Goal: Task Accomplishment & Management: Manage account settings

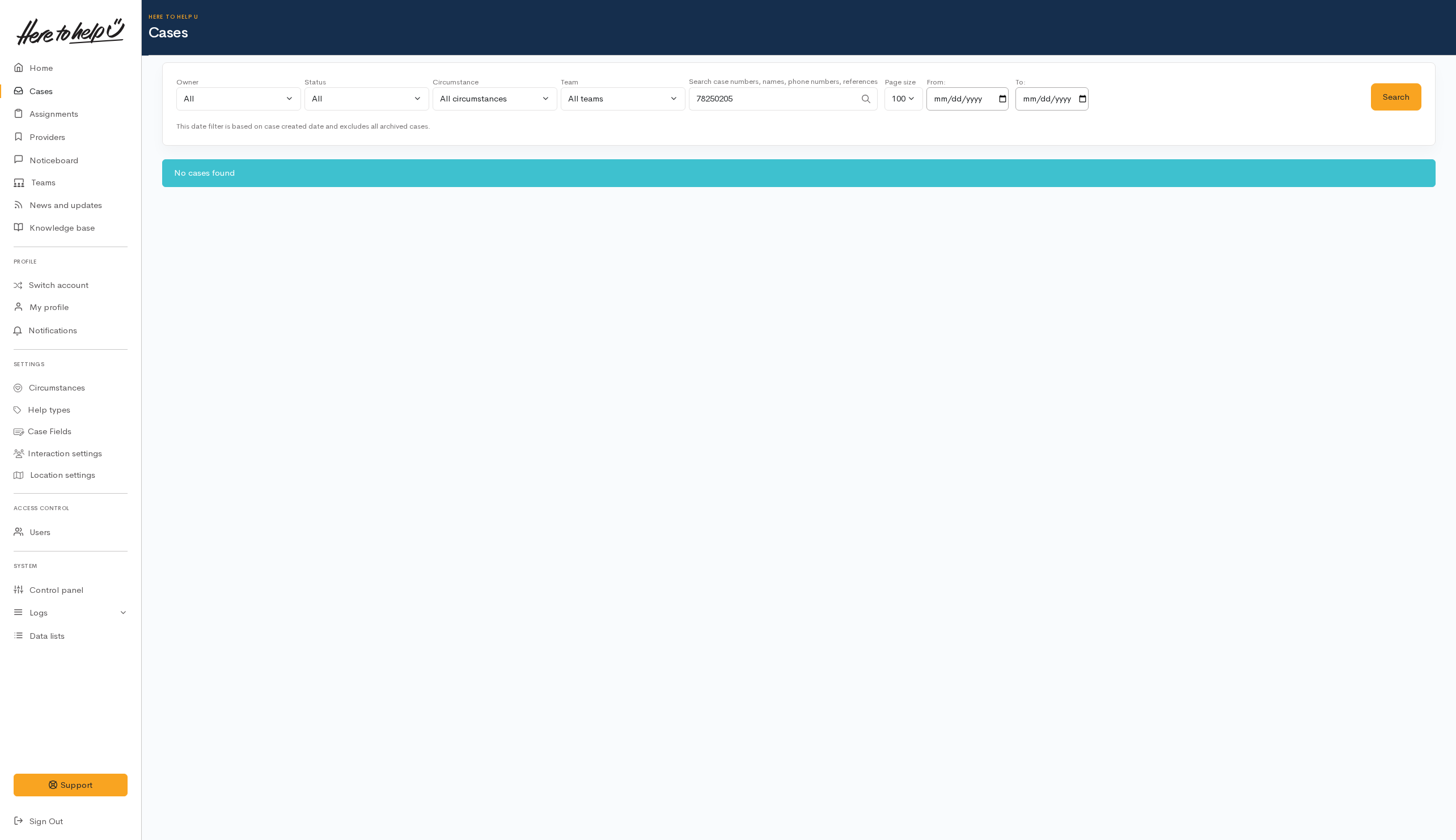
select select "-1"
select select "All"
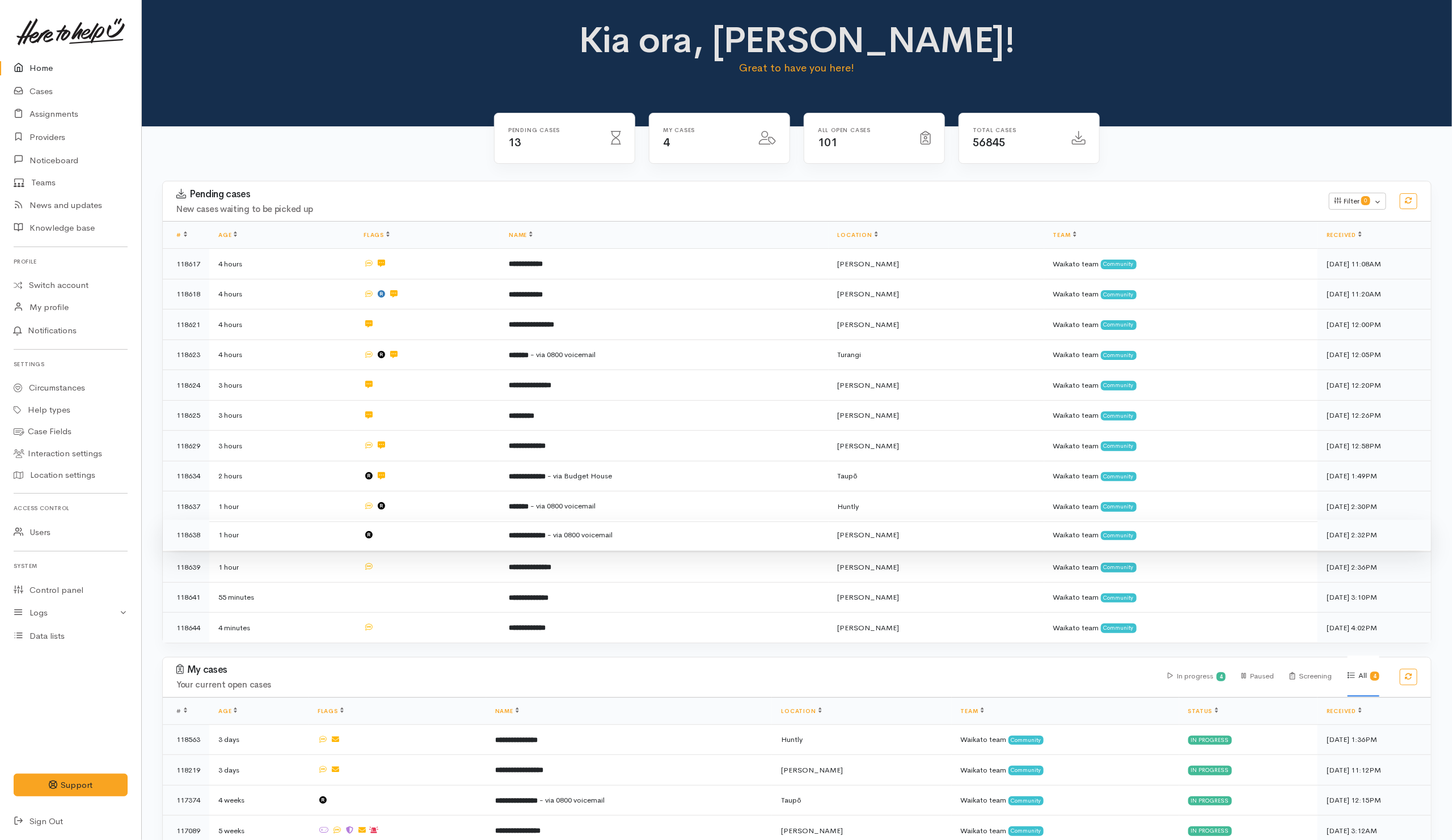
drag, startPoint x: 432, startPoint y: 507, endPoint x: 431, endPoint y: 526, distance: 19.0
click at [432, 507] on td at bounding box center [427, 506] width 145 height 31
drag, startPoint x: 429, startPoint y: 543, endPoint x: 432, endPoint y: 553, distance: 10.4
click at [429, 544] on td at bounding box center [427, 536] width 145 height 31
click at [432, 564] on td at bounding box center [427, 565] width 145 height 31
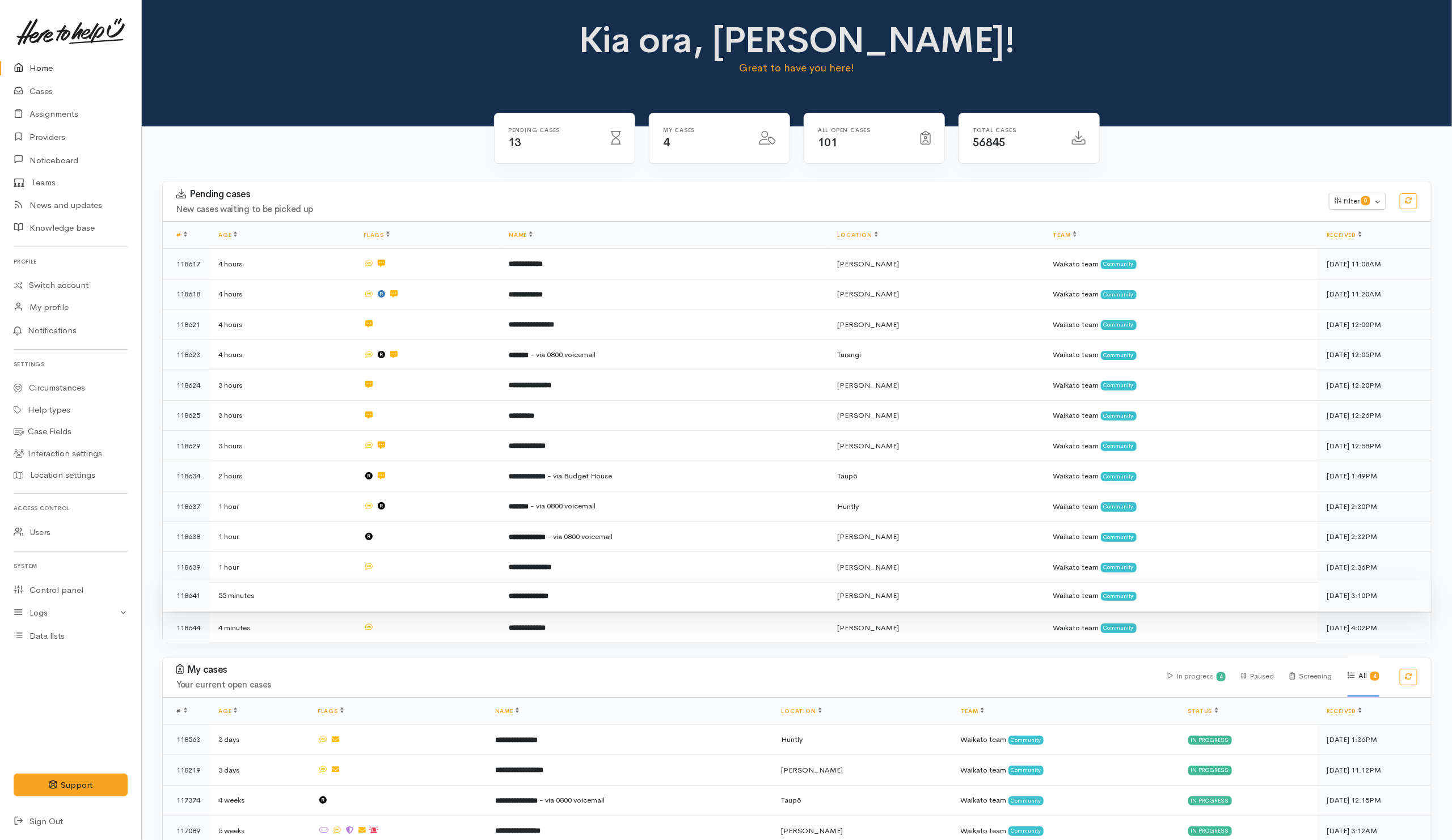
click at [435, 595] on td at bounding box center [427, 596] width 145 height 31
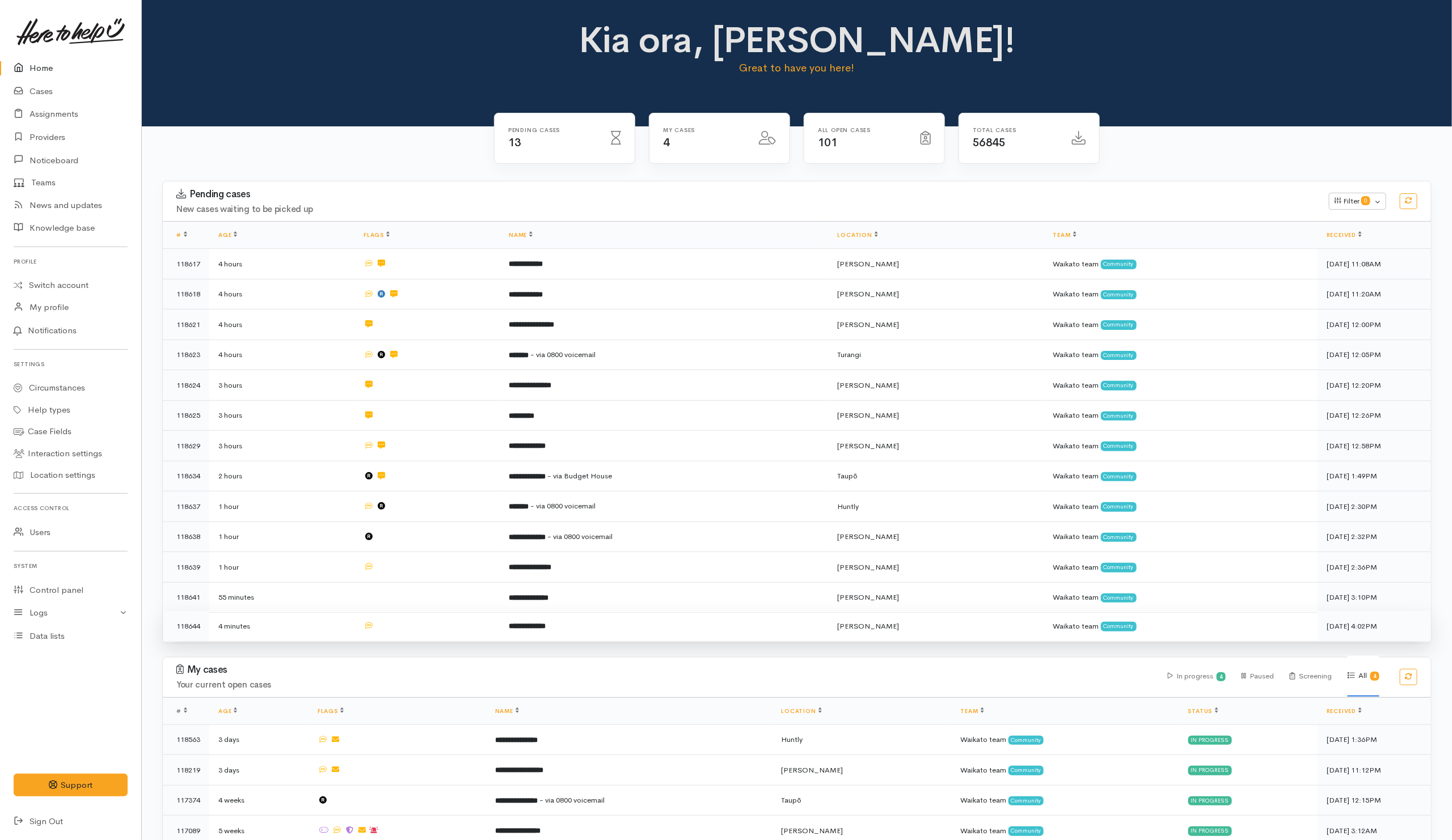
click at [432, 620] on td at bounding box center [427, 626] width 145 height 30
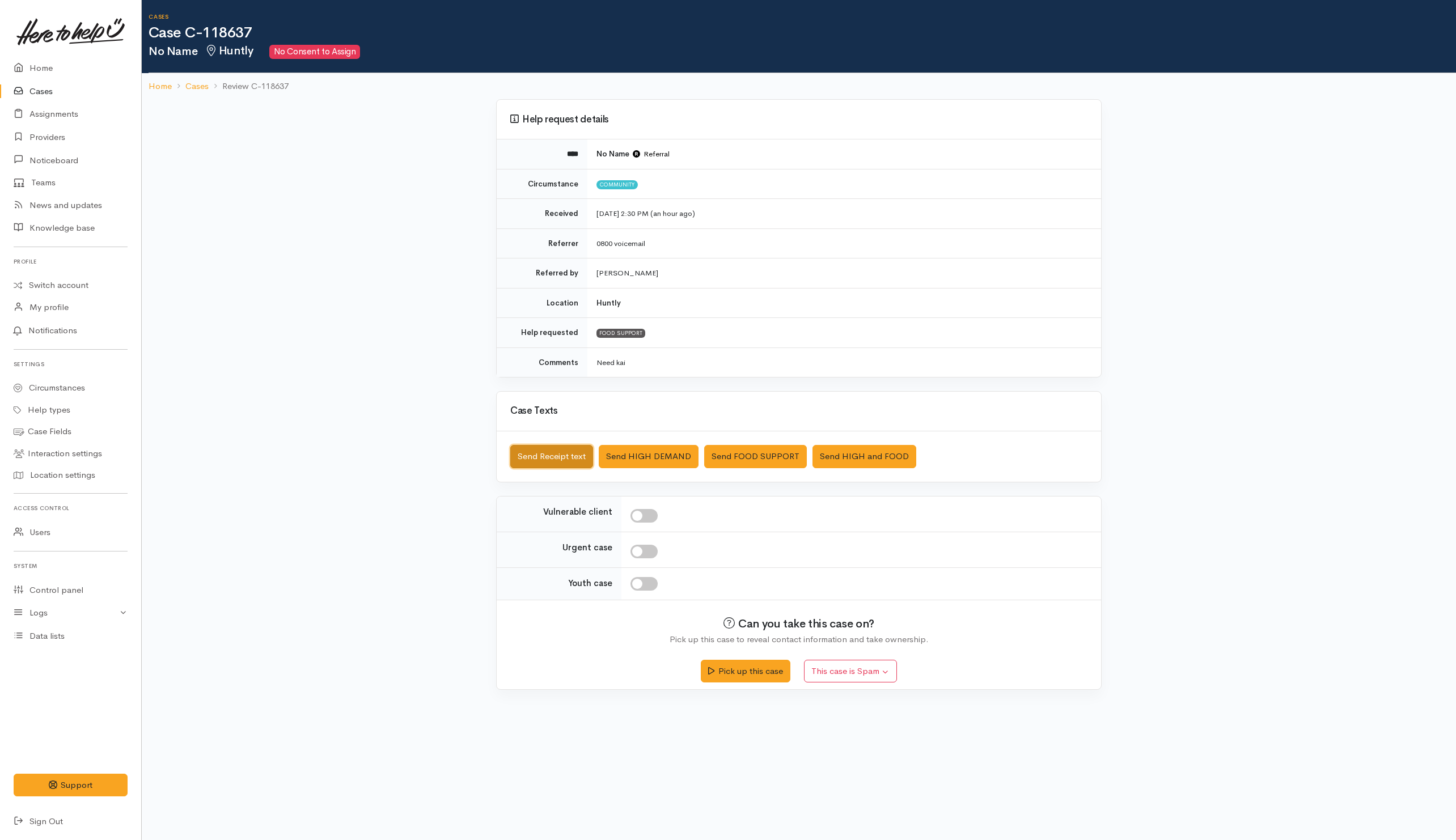
click at [570, 455] on button "Send Receipt text" at bounding box center [552, 456] width 82 height 23
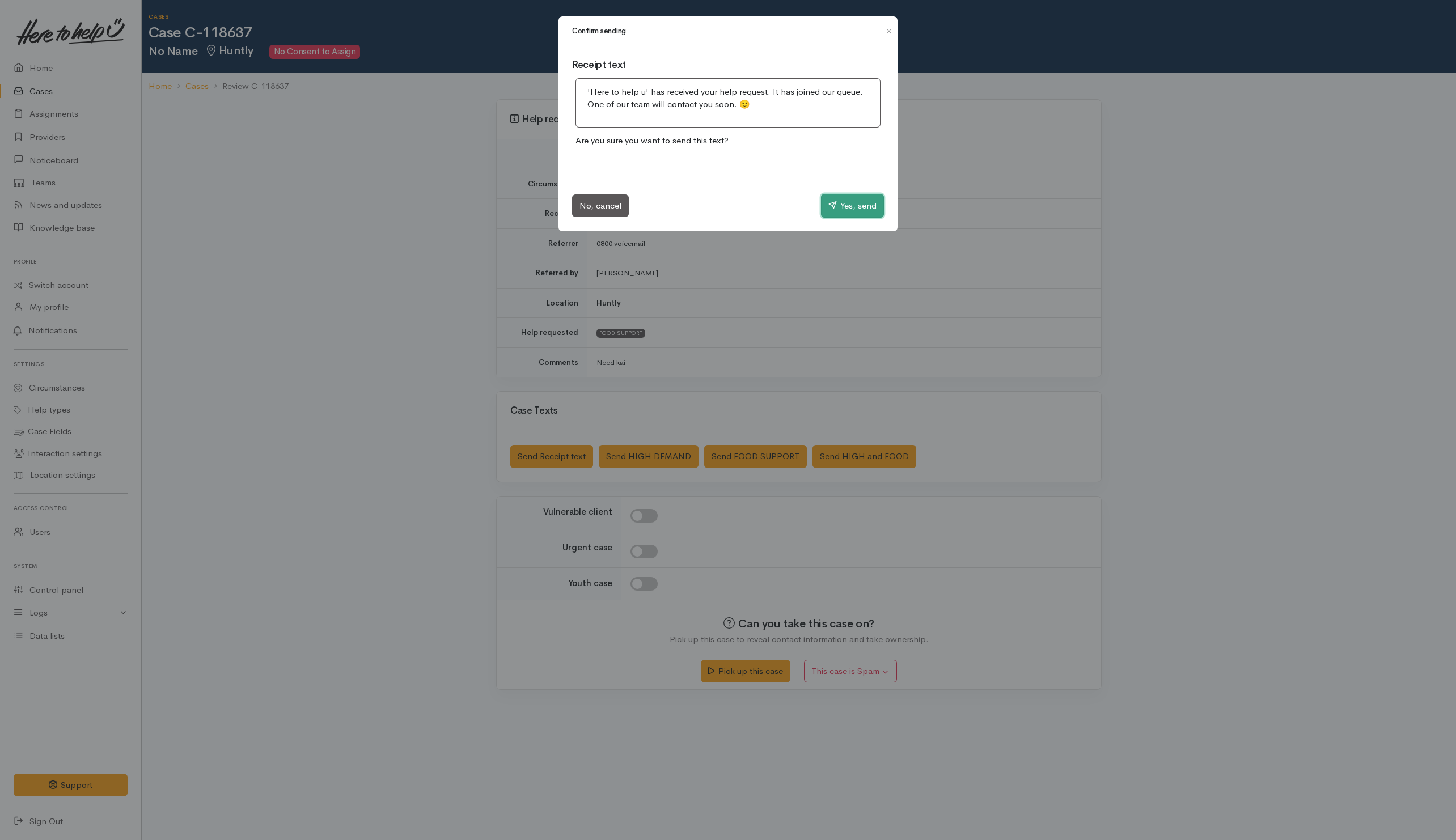
click at [863, 208] on button "Yes, send" at bounding box center [852, 205] width 63 height 23
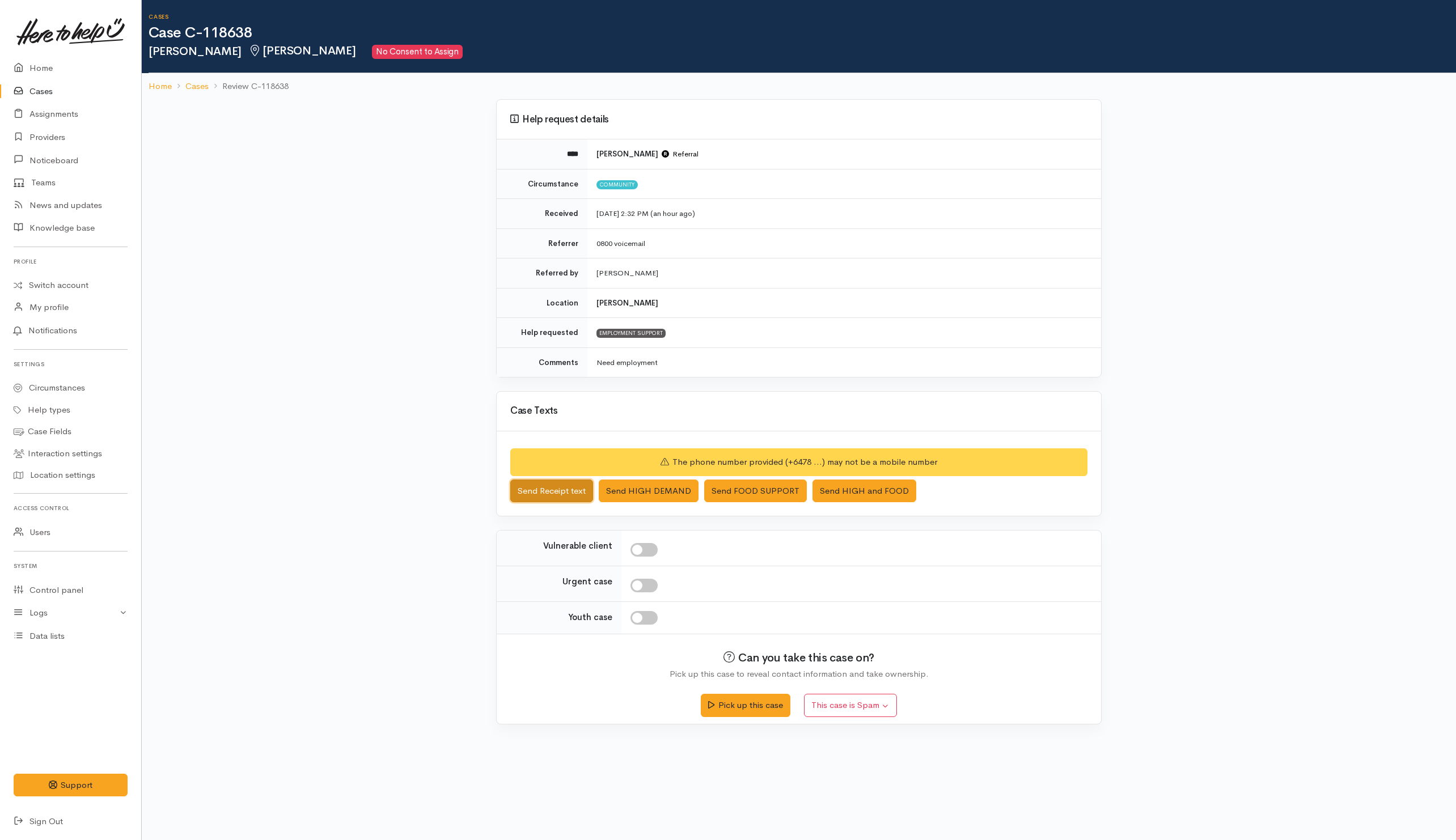
click at [572, 499] on button "Send Receipt text" at bounding box center [552, 491] width 82 height 23
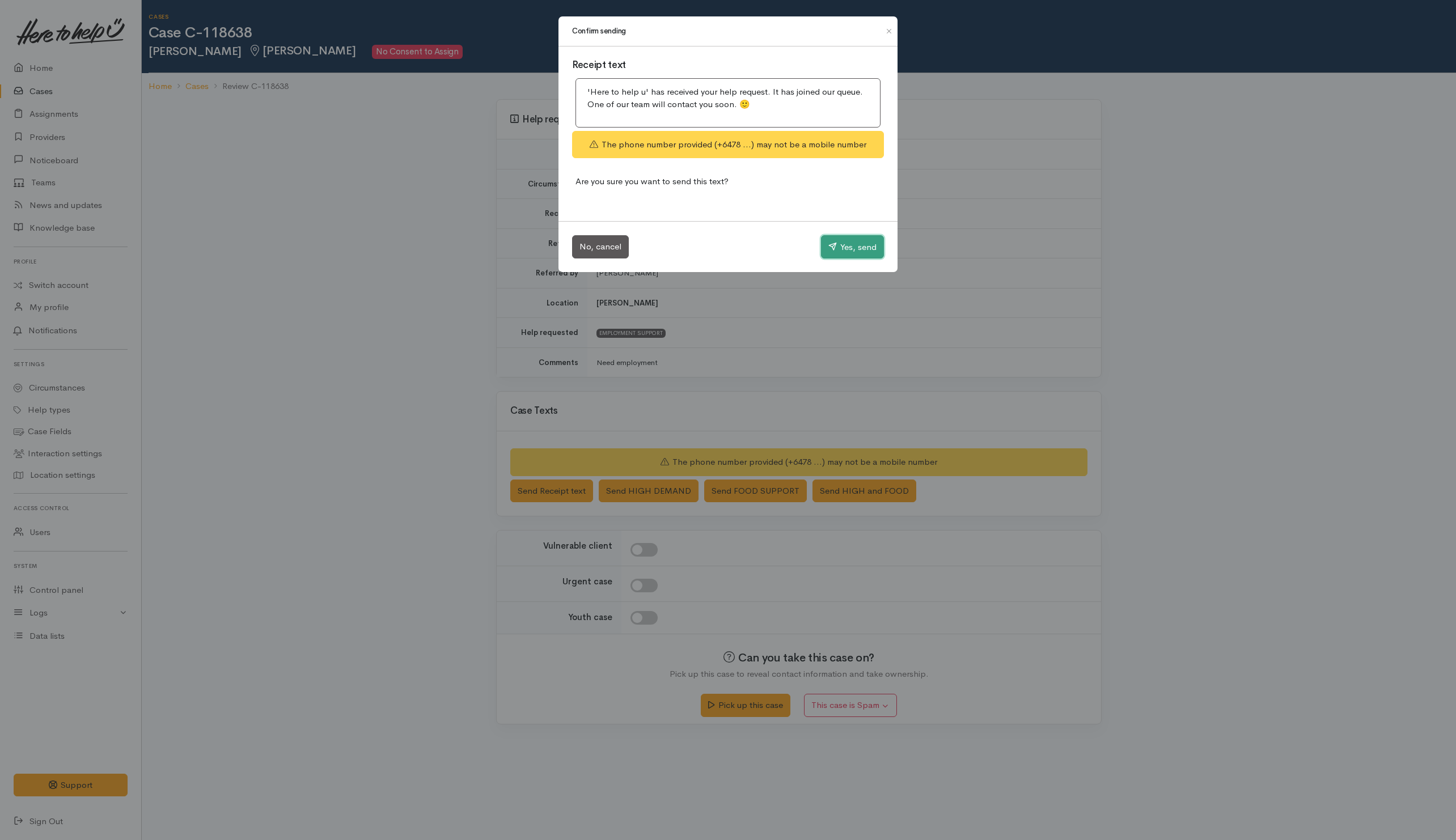
click at [844, 248] on button "Yes, send" at bounding box center [852, 246] width 63 height 23
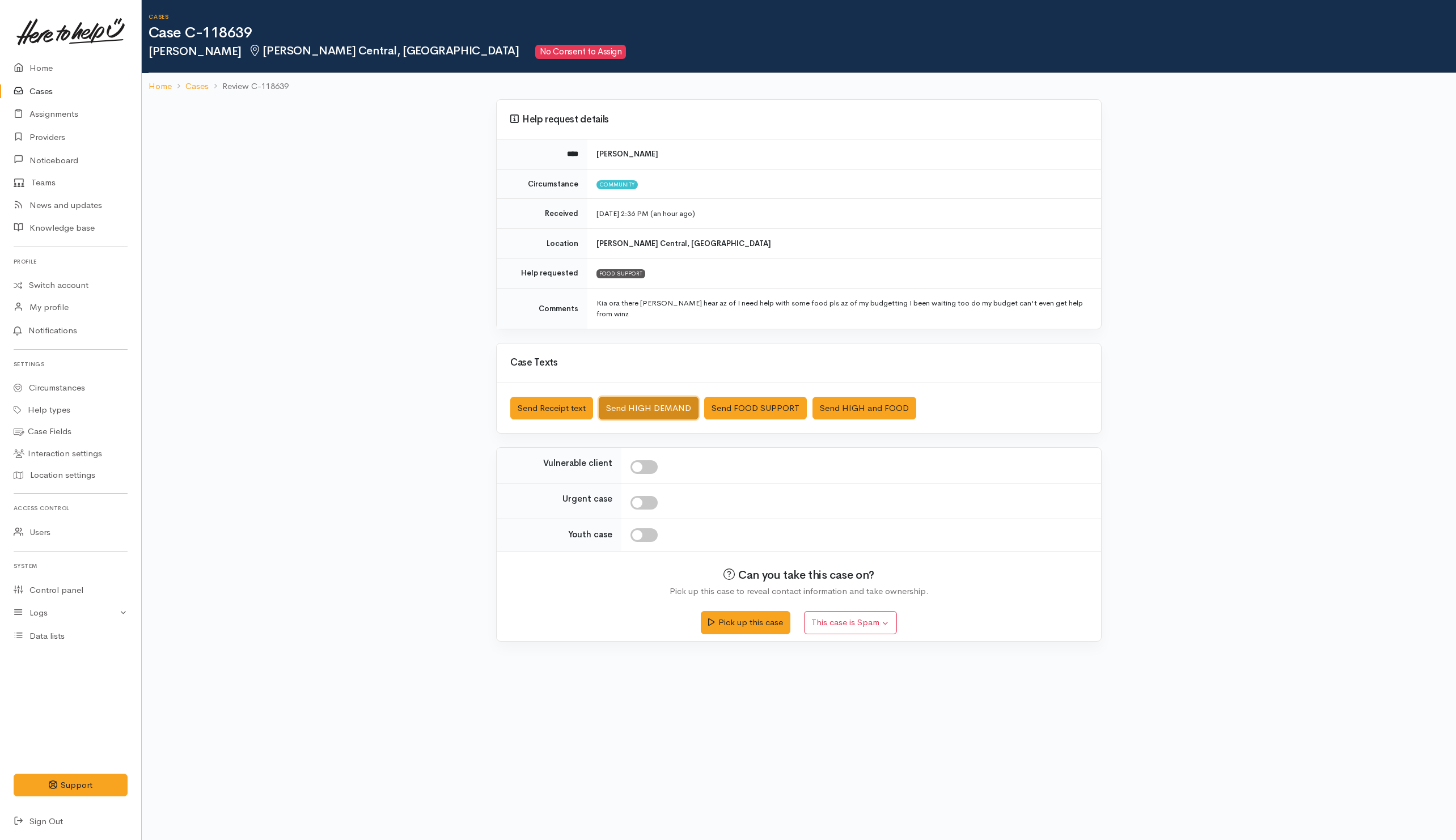
click at [657, 408] on button "Send HIGH DEMAND" at bounding box center [649, 408] width 100 height 23
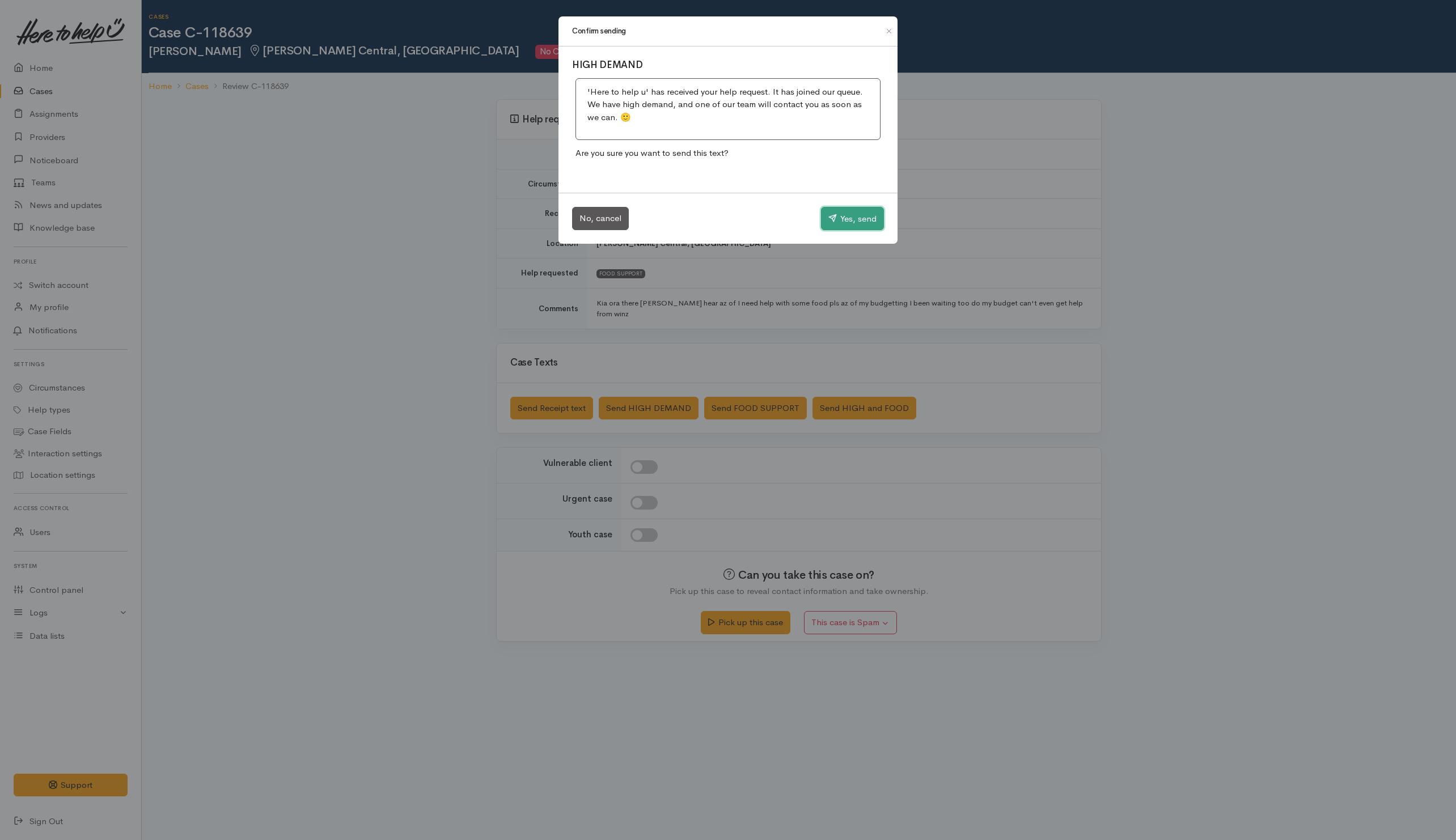
click at [828, 218] on icon "button" at bounding box center [832, 218] width 9 height 9
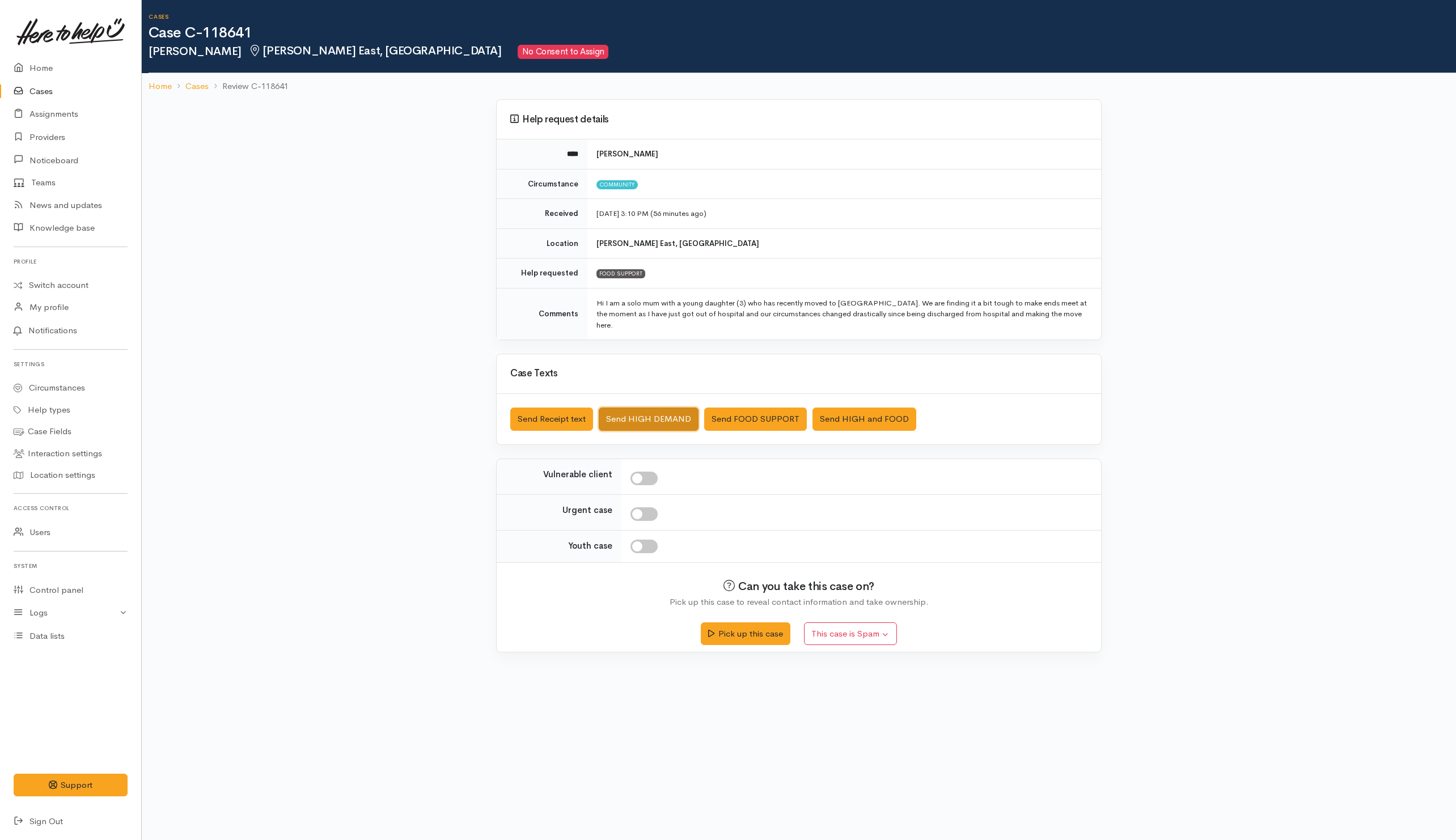
click at [621, 408] on button "Send HIGH DEMAND" at bounding box center [649, 419] width 100 height 23
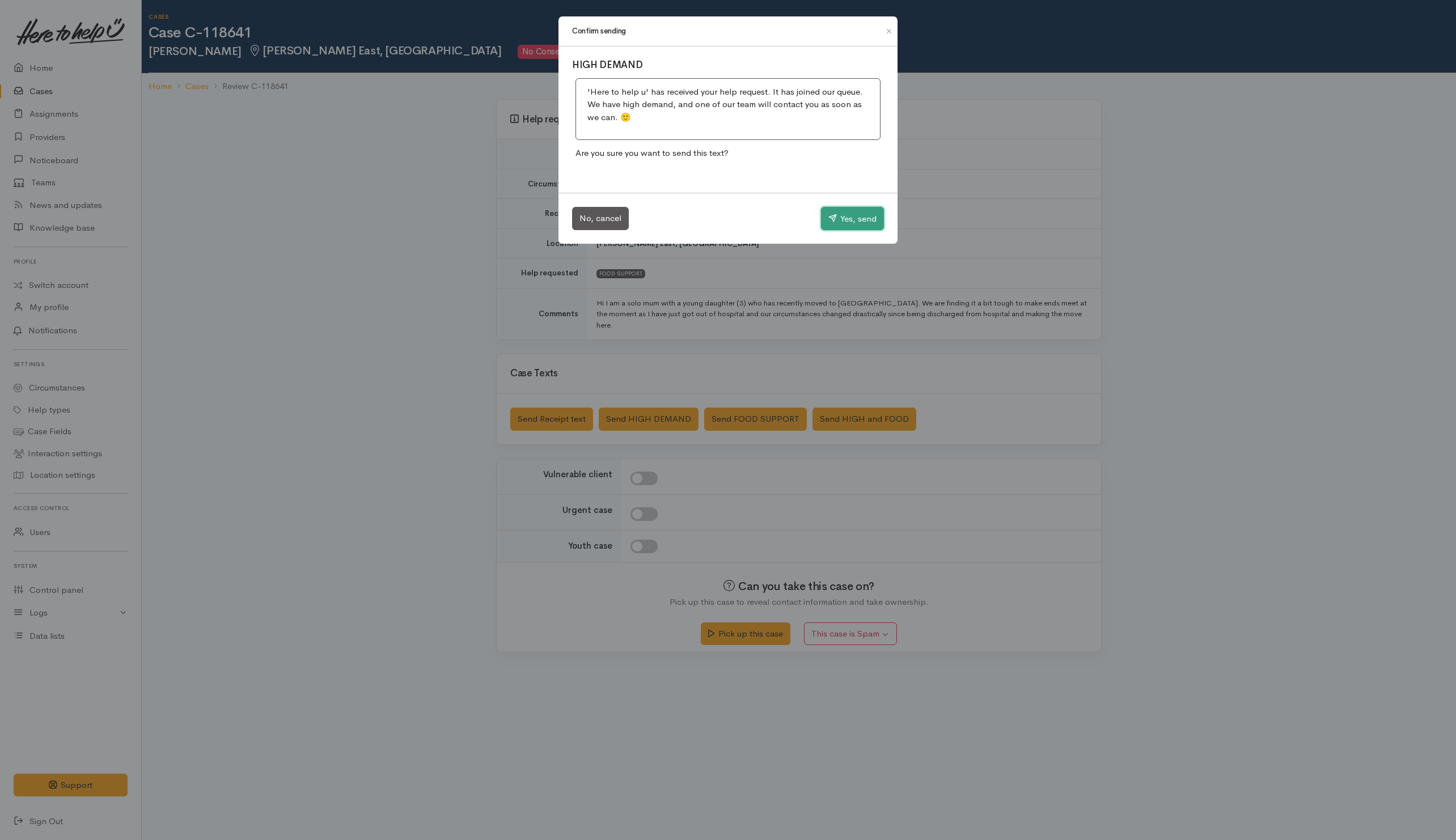
click at [831, 209] on button "Yes, send" at bounding box center [852, 218] width 63 height 23
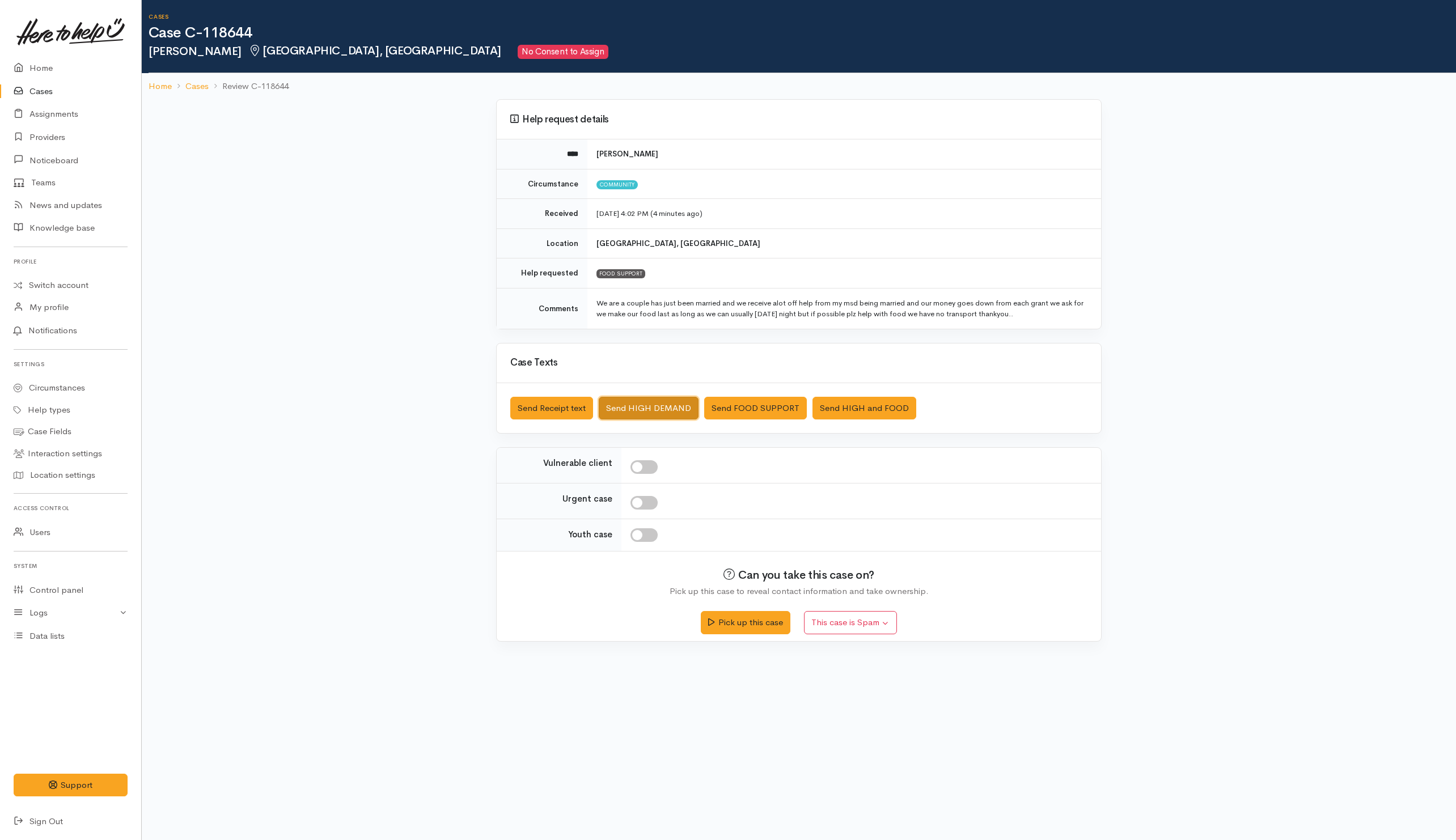
click at [646, 409] on button "Send HIGH DEMAND" at bounding box center [649, 408] width 100 height 23
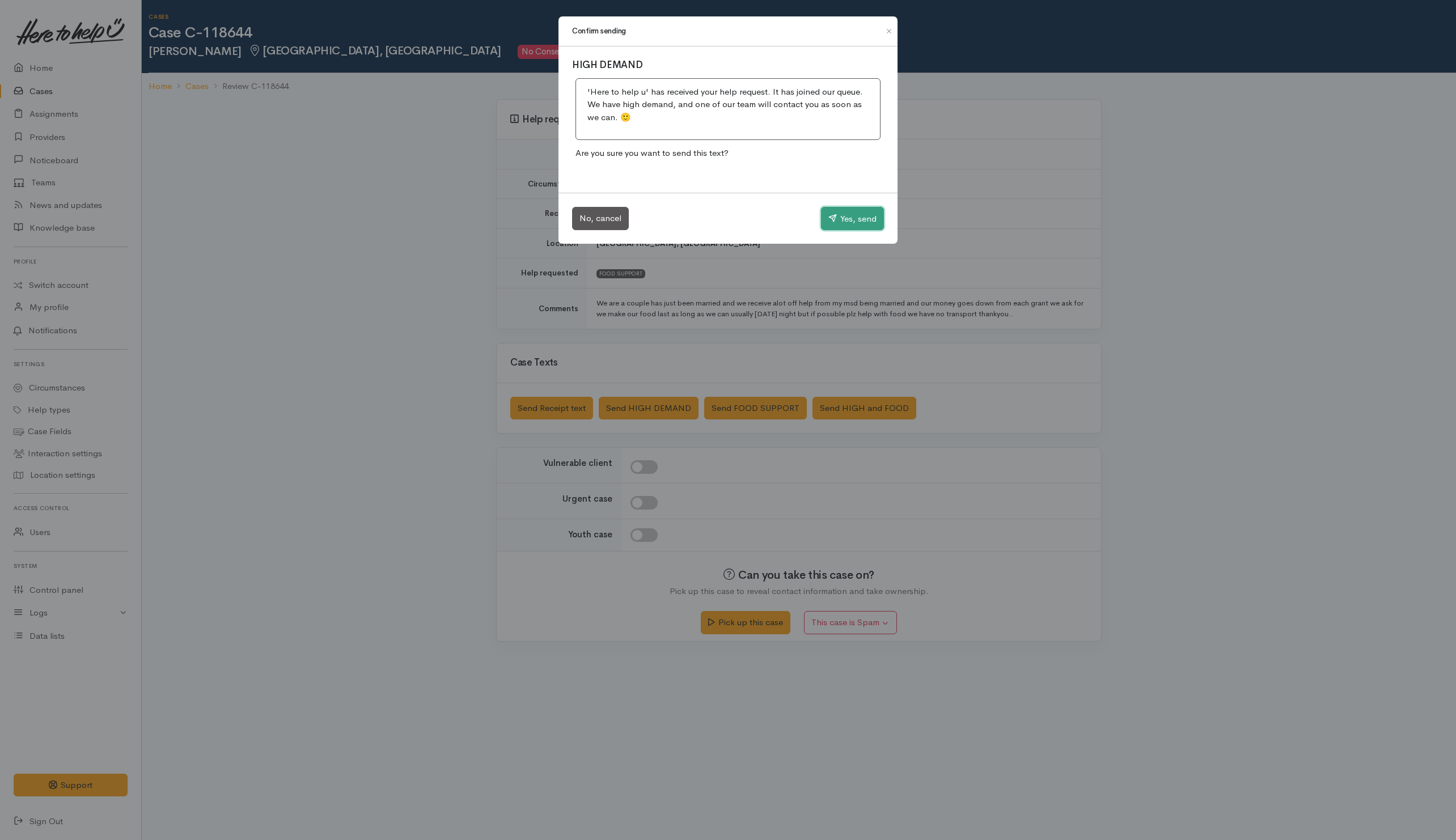
click at [840, 216] on button "Yes, send" at bounding box center [852, 218] width 63 height 23
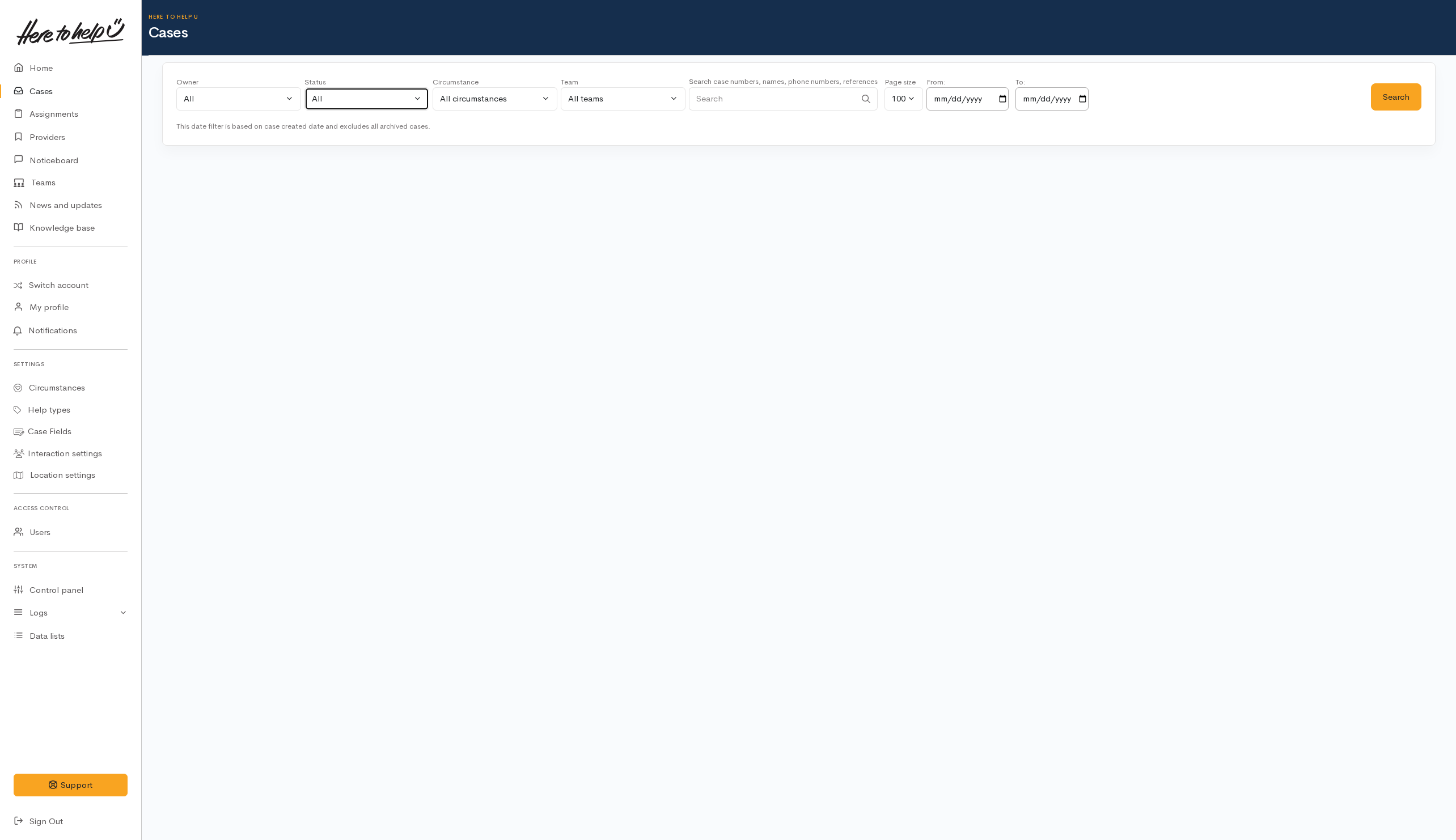
click at [349, 94] on div "All" at bounding box center [362, 99] width 100 height 13
click at [347, 175] on span "All current cases" at bounding box center [356, 173] width 64 height 13
select select "Unresolved"
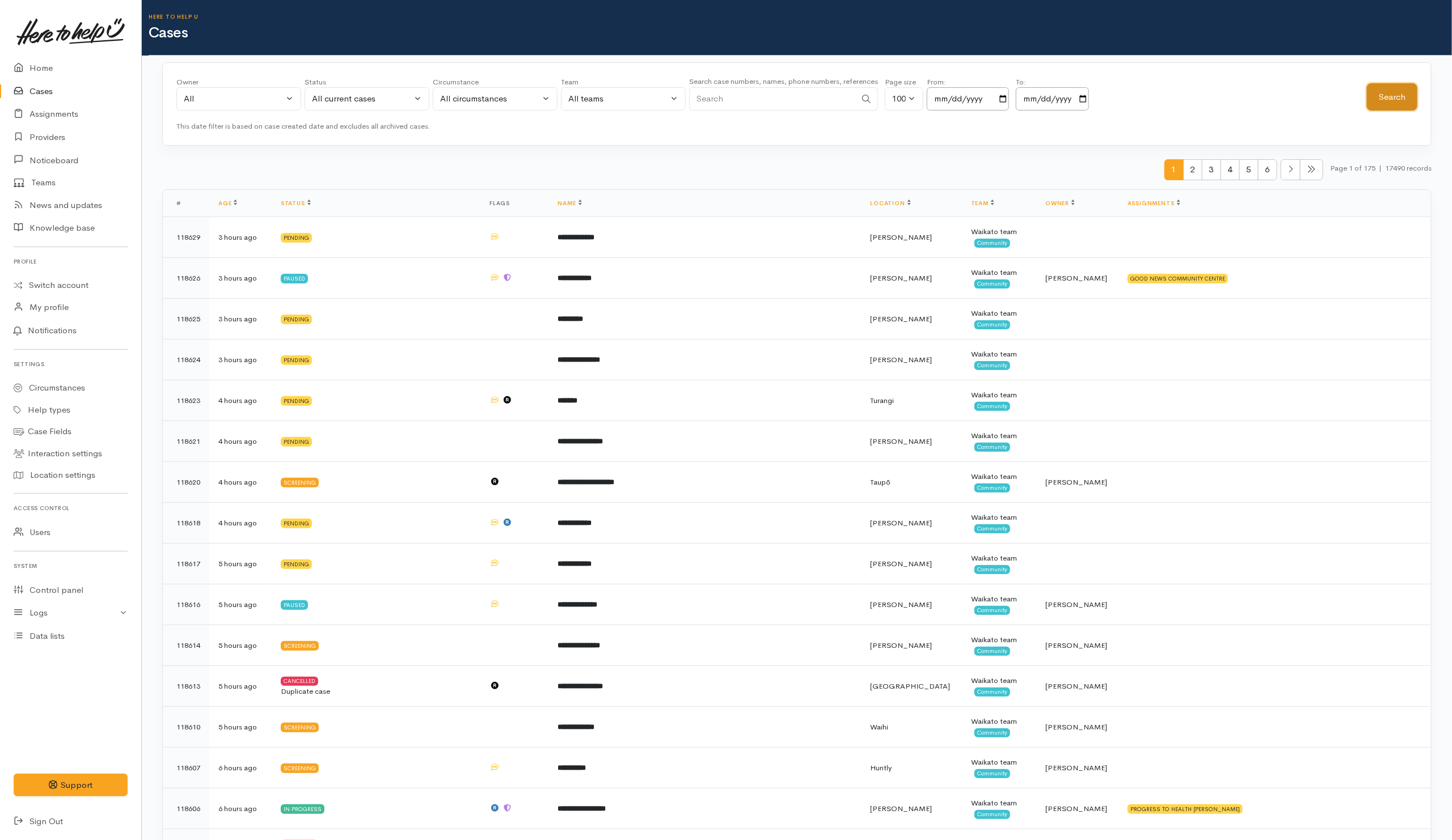
click at [1412, 100] on button "Search" at bounding box center [1391, 97] width 50 height 27
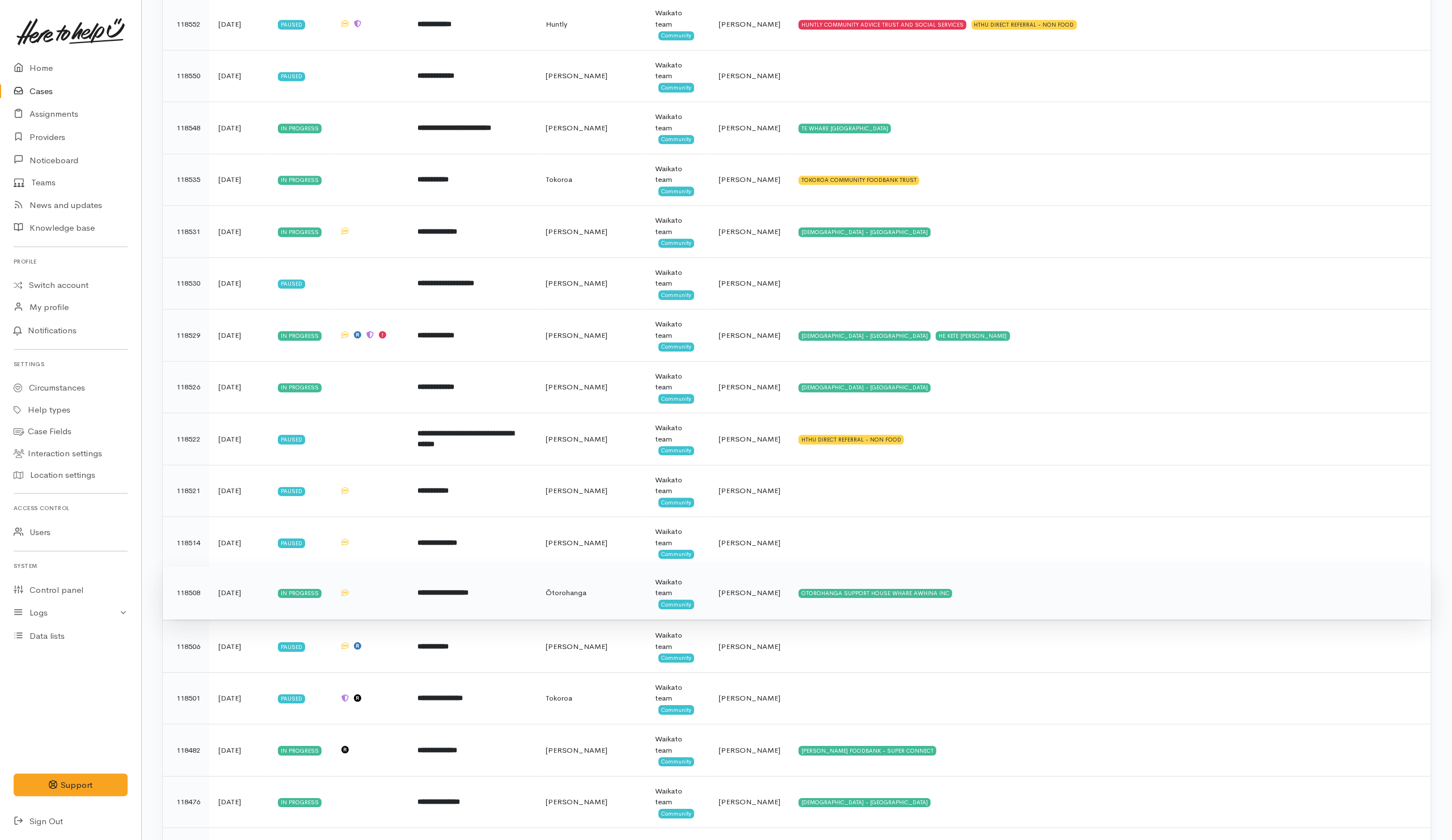
scroll to position [2040, 0]
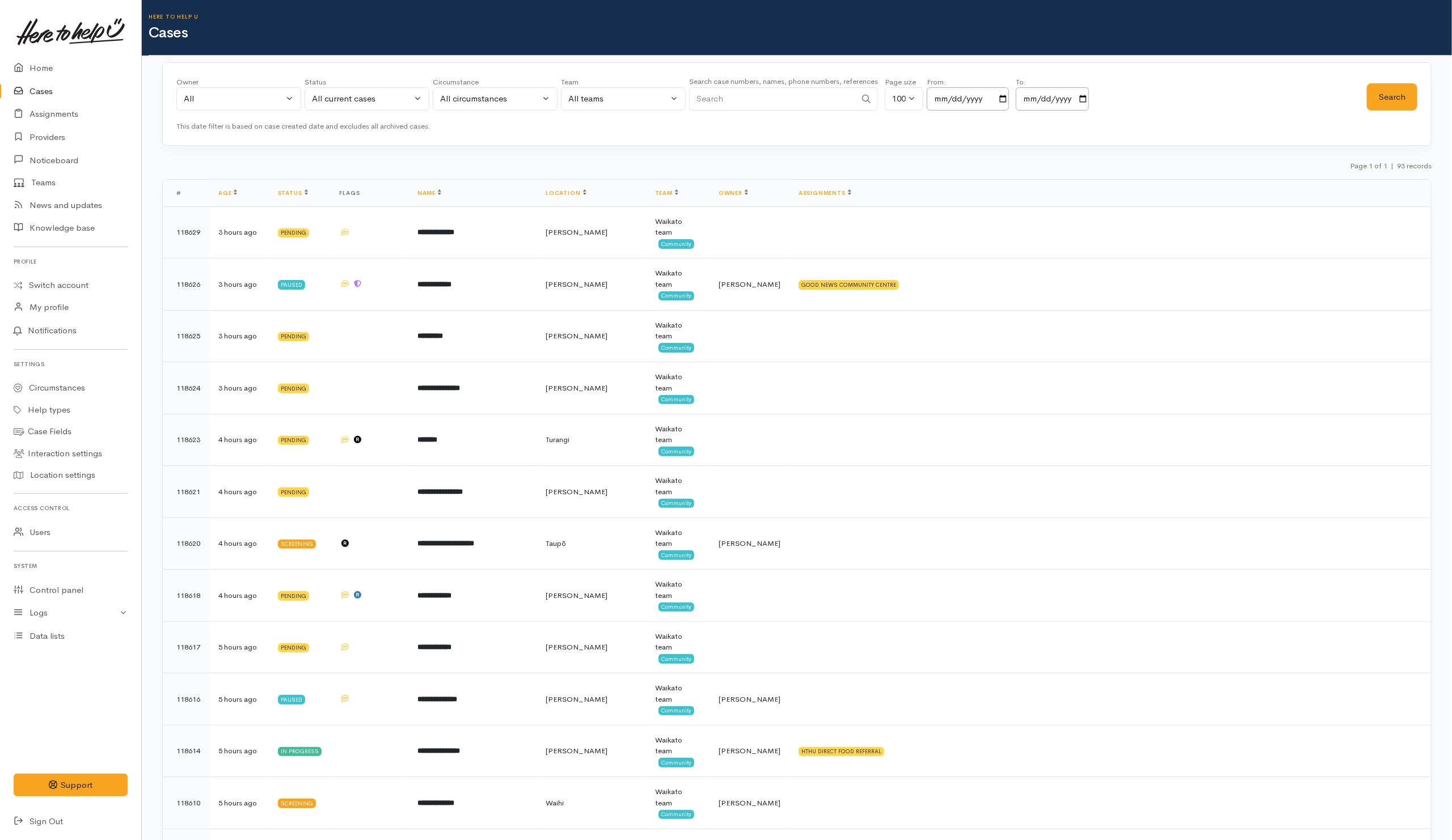
click at [735, 106] on input "Search" at bounding box center [772, 99] width 166 height 23
paste input "64204410392."
drag, startPoint x: 706, startPoint y: 99, endPoint x: 680, endPoint y: 99, distance: 26.0
click at [680, 99] on div "Owner All My cases Aandrea Murray ('Here to help u') Akash Prakash ('Here to he…" at bounding box center [771, 97] width 1190 height 41
type input "204410392"
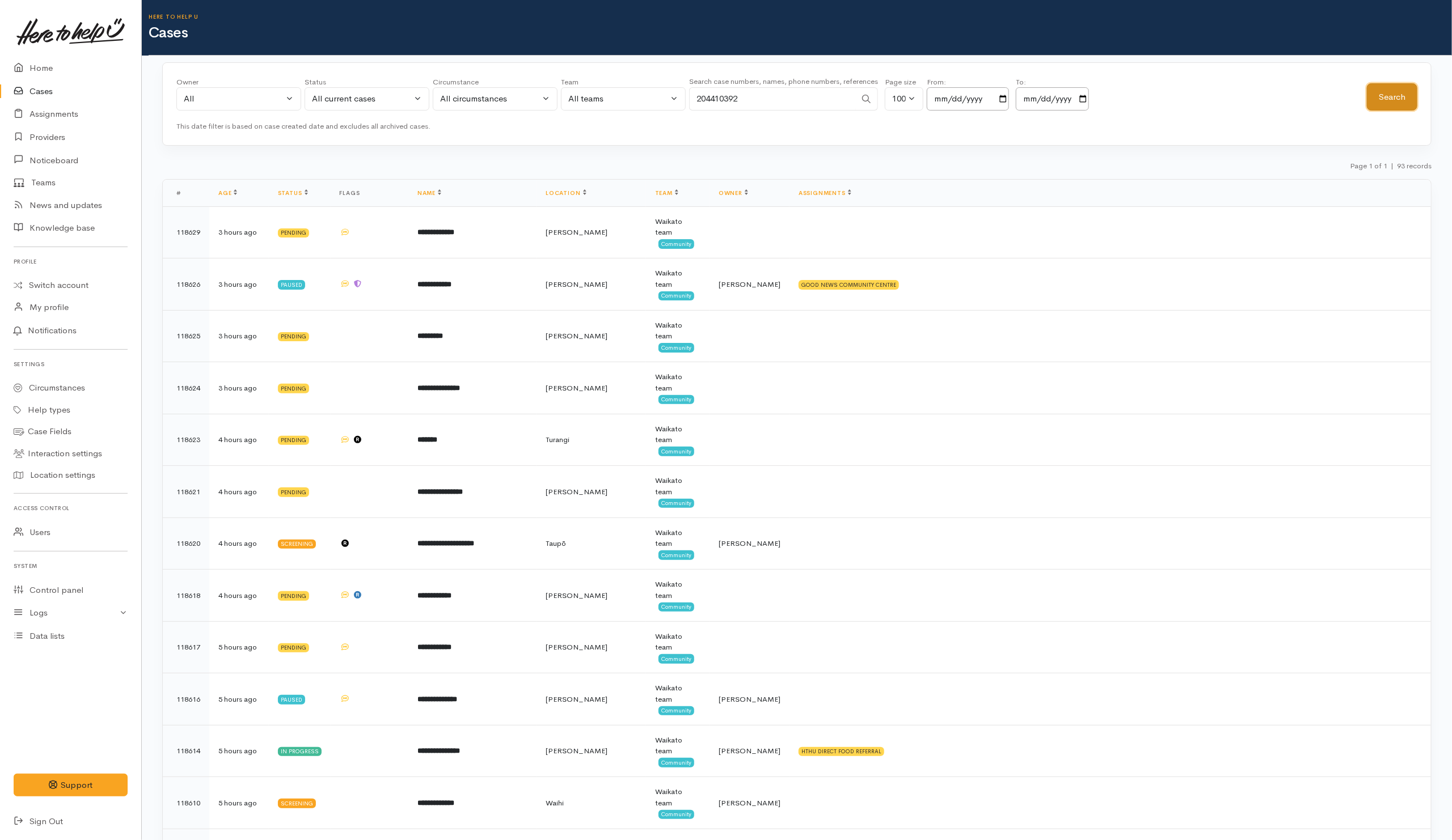
click at [1379, 90] on button "Search" at bounding box center [1391, 97] width 50 height 27
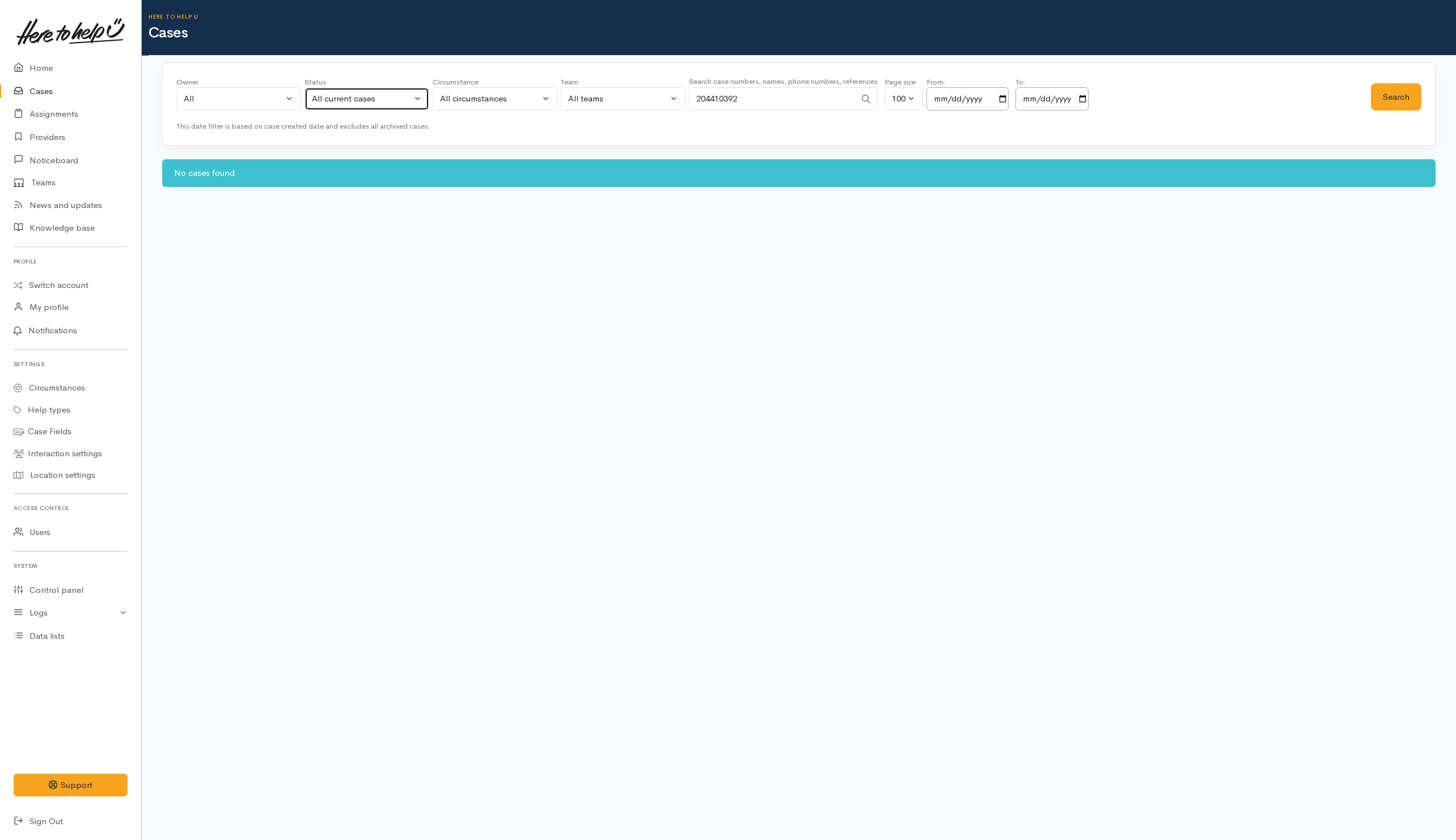
click at [389, 102] on div "All current cases" at bounding box center [362, 99] width 100 height 13
click at [356, 309] on link "All" at bounding box center [367, 309] width 124 height 18
select select "All"
click at [1407, 90] on button "Search" at bounding box center [1396, 97] width 50 height 27
click at [444, 129] on div "This date filter is based on case created date and excludes all archived cases." at bounding box center [798, 126] width 1245 height 11
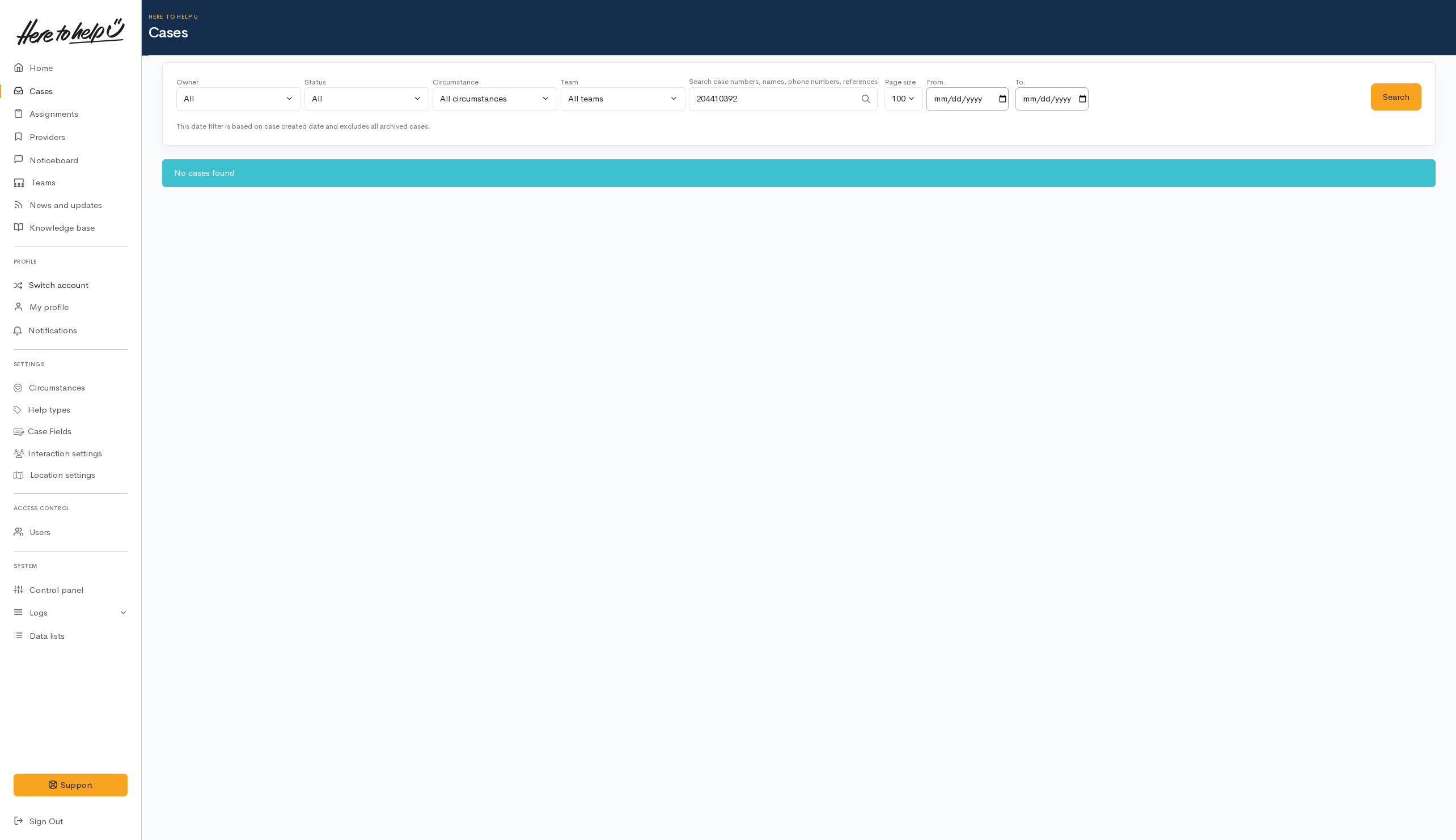
drag, startPoint x: 72, startPoint y: 284, endPoint x: 72, endPoint y: 292, distance: 8.0
click at [72, 284] on link "Switch account" at bounding box center [70, 285] width 141 height 22
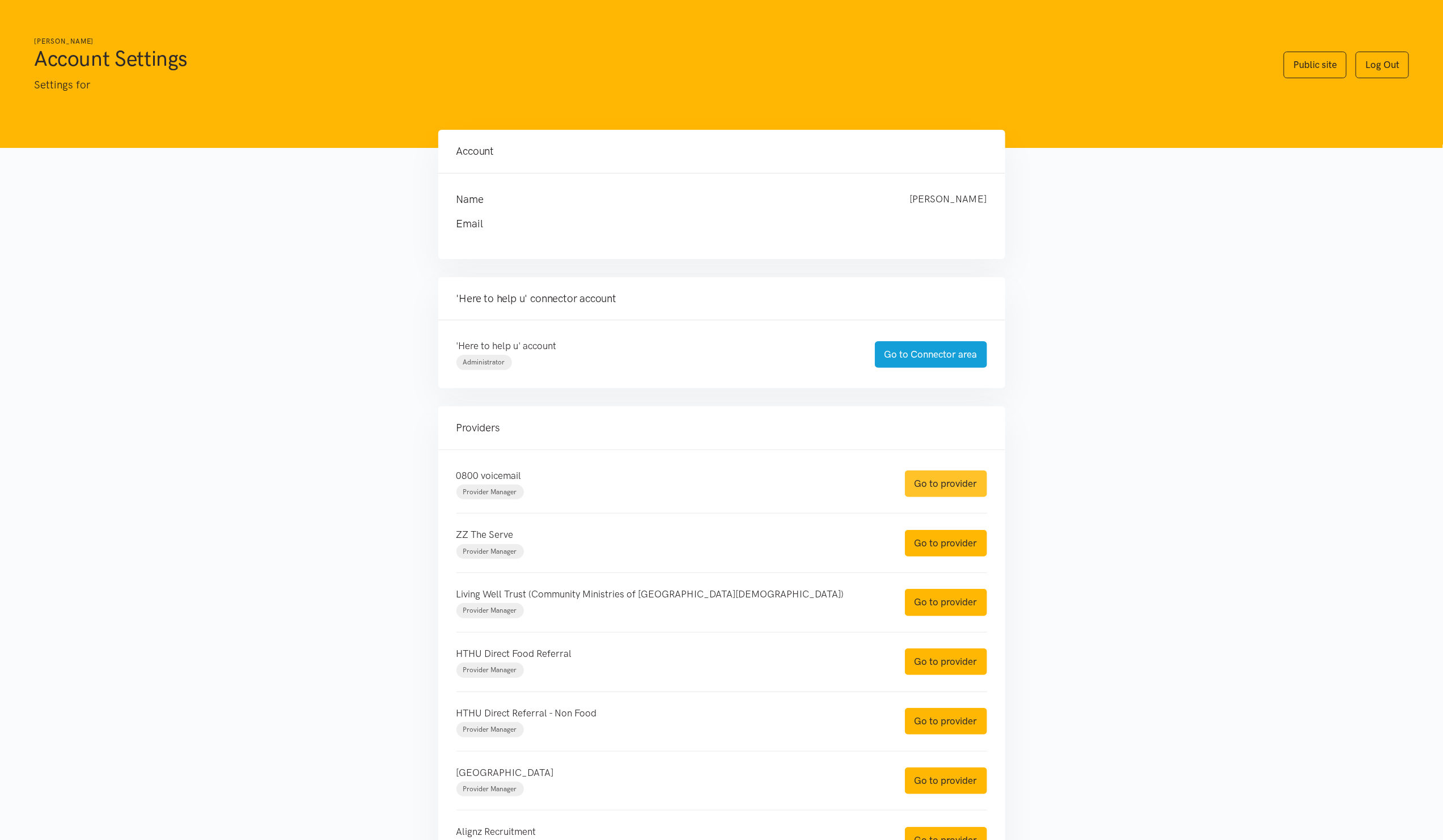
click at [935, 480] on link "Go to provider" at bounding box center [946, 483] width 82 height 27
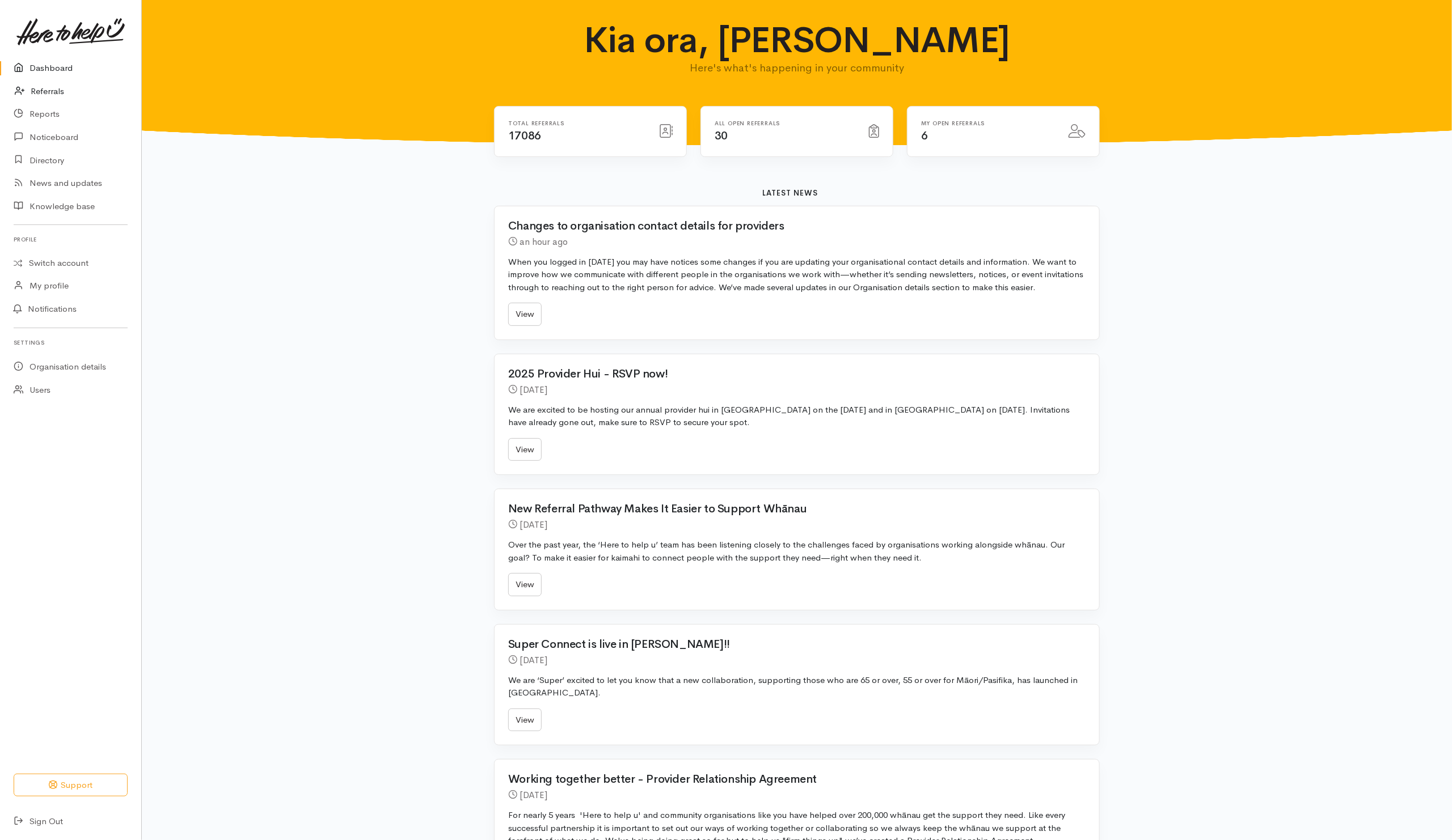
click at [44, 92] on link "Referrals" at bounding box center [70, 91] width 141 height 23
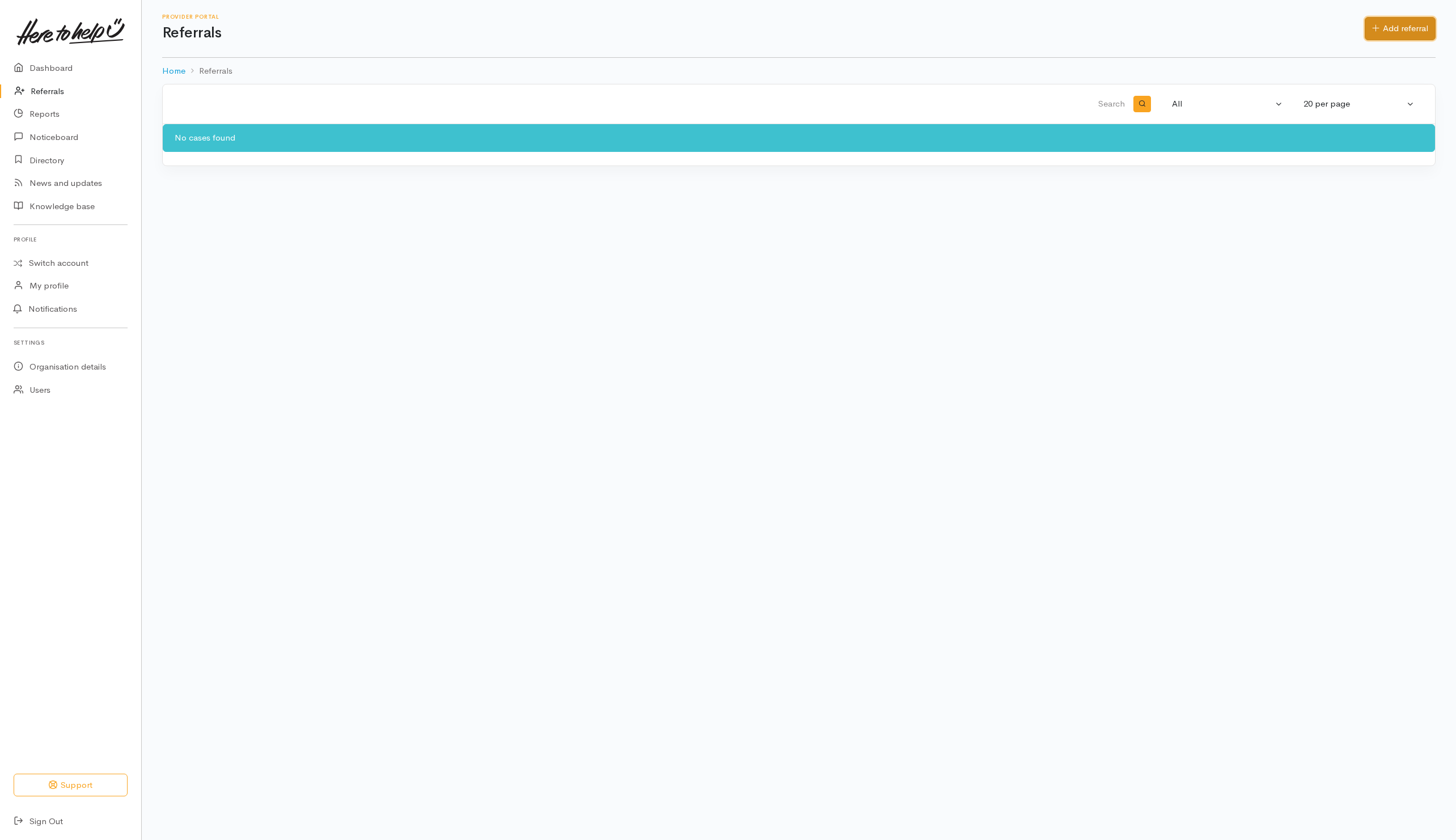
click at [1395, 18] on link "Add referral" at bounding box center [1400, 28] width 71 height 23
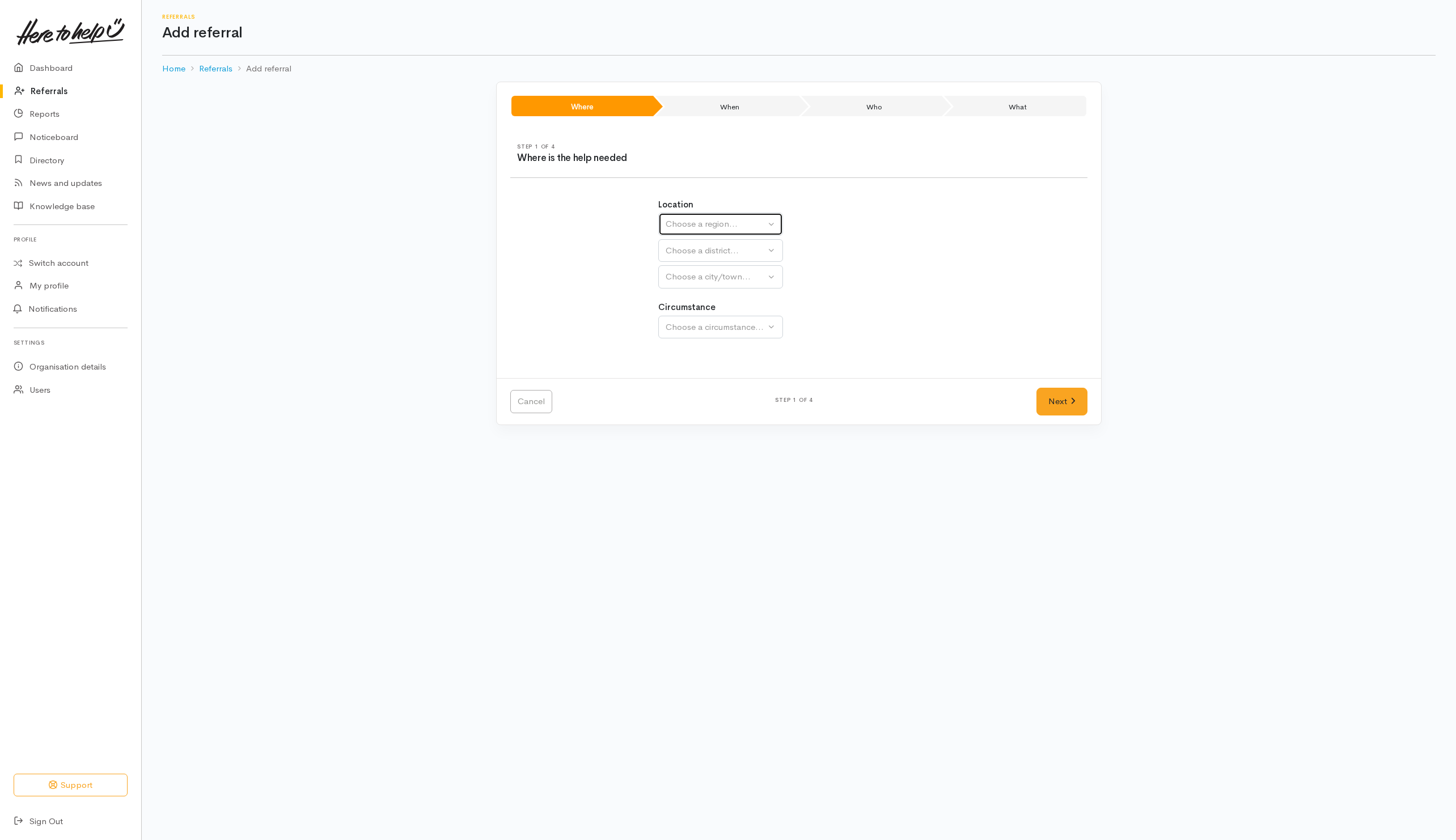
click at [695, 229] on div "Choose a region..." at bounding box center [716, 224] width 100 height 13
click at [684, 297] on span "Waikato" at bounding box center [717, 296] width 90 height 13
select select "3"
select select
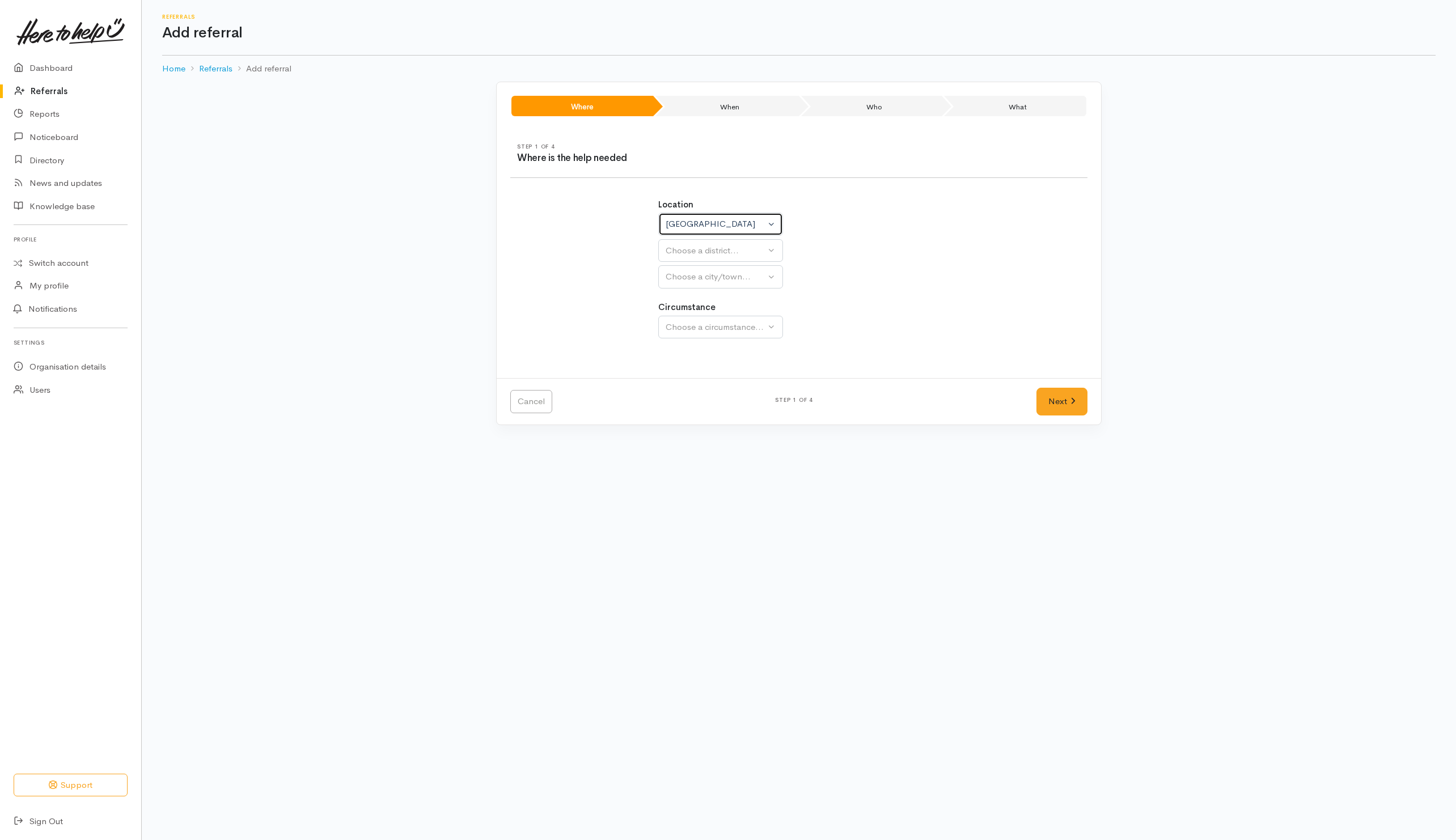
select select
click at [696, 256] on div "Choose a district..." at bounding box center [745, 250] width 159 height 13
click at [684, 443] on span "Taupō District" at bounding box center [699, 443] width 53 height 13
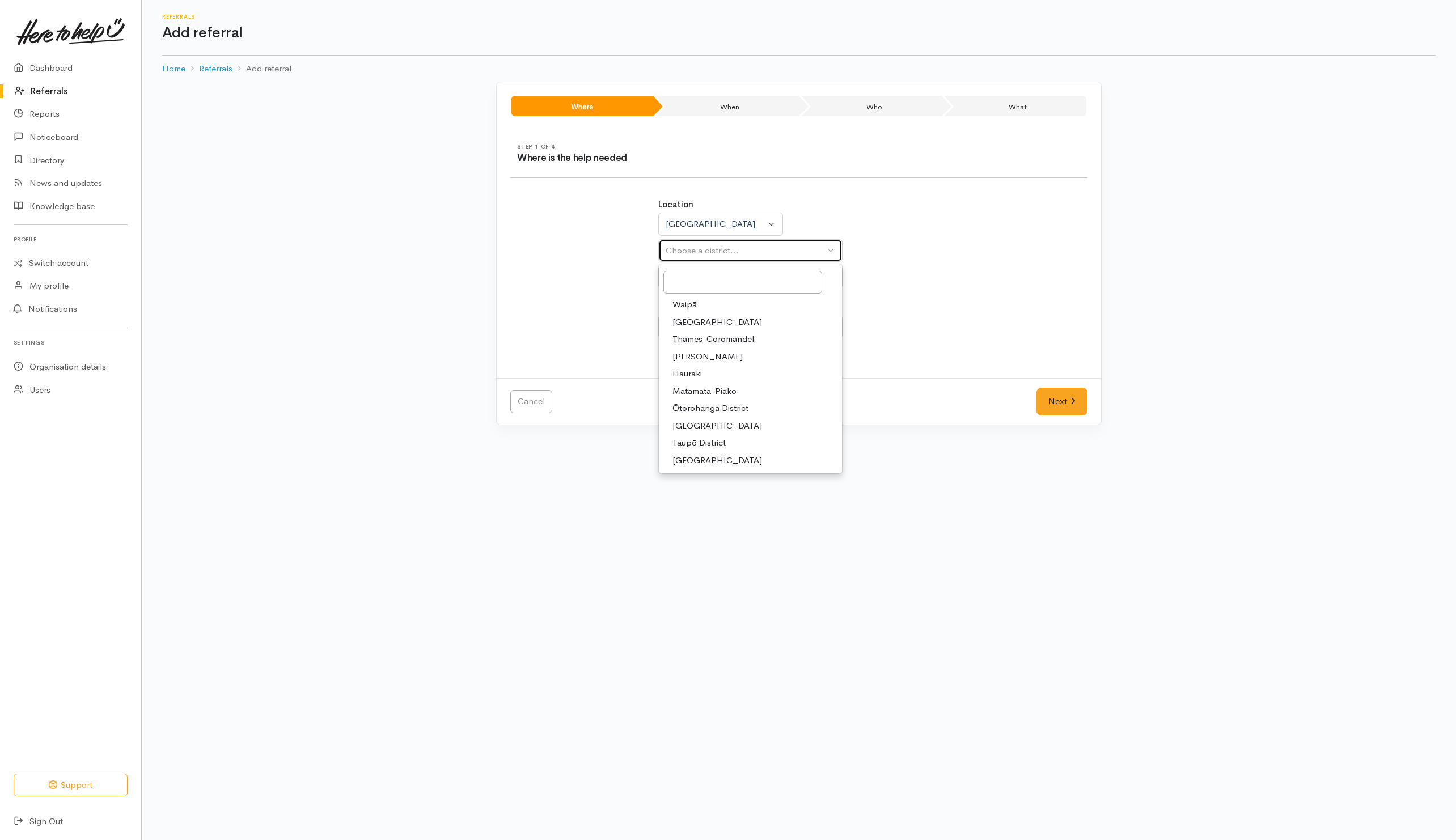
select select "14"
select select
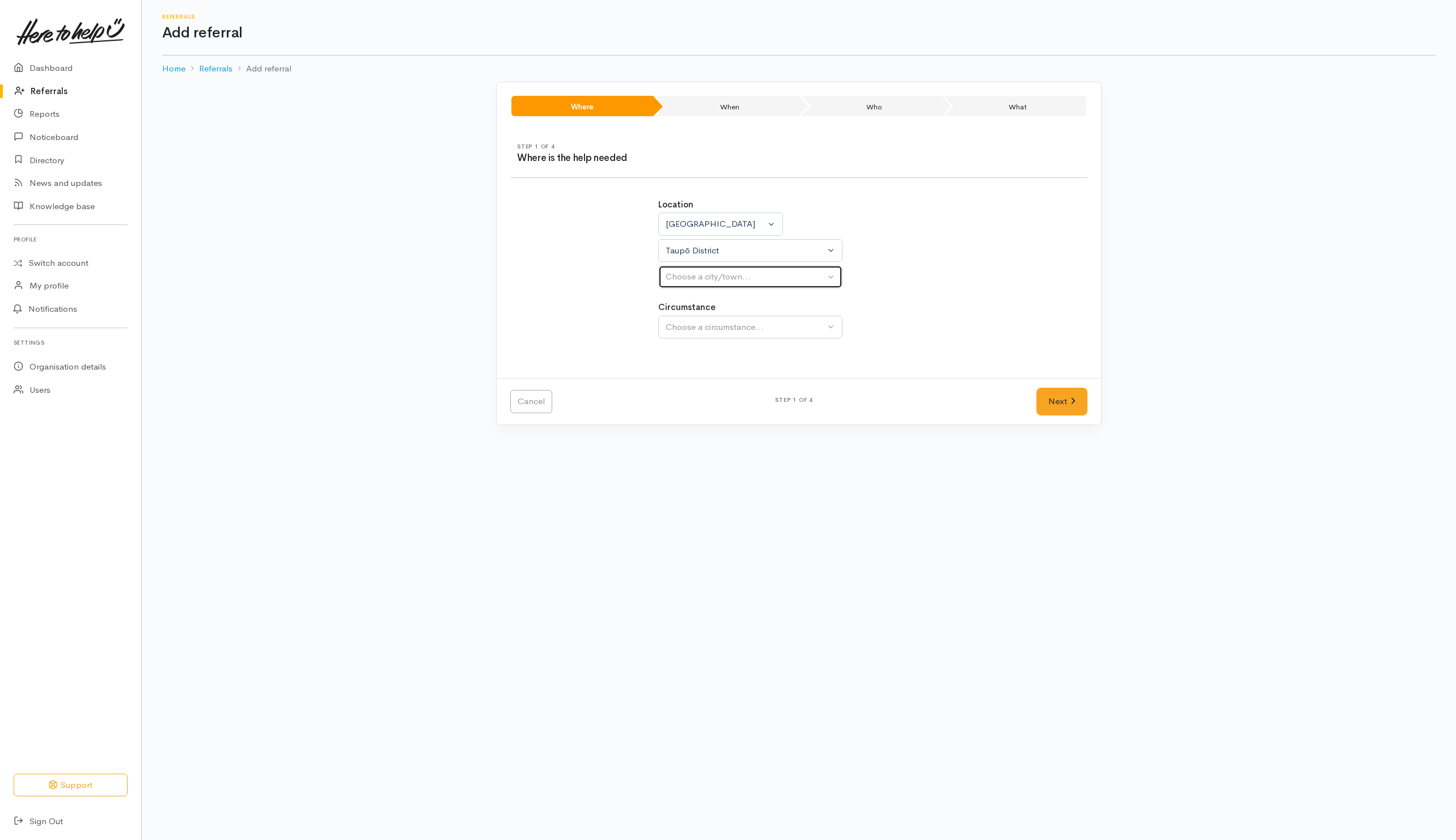
click at [722, 278] on div "Choose a city/town..." at bounding box center [745, 277] width 159 height 13
drag, startPoint x: 688, startPoint y: 351, endPoint x: 726, endPoint y: 366, distance: 40.9
click at [689, 351] on span "Taupō" at bounding box center [684, 348] width 24 height 13
select select "183"
drag, startPoint x: 757, startPoint y: 326, endPoint x: 748, endPoint y: 354, distance: 29.4
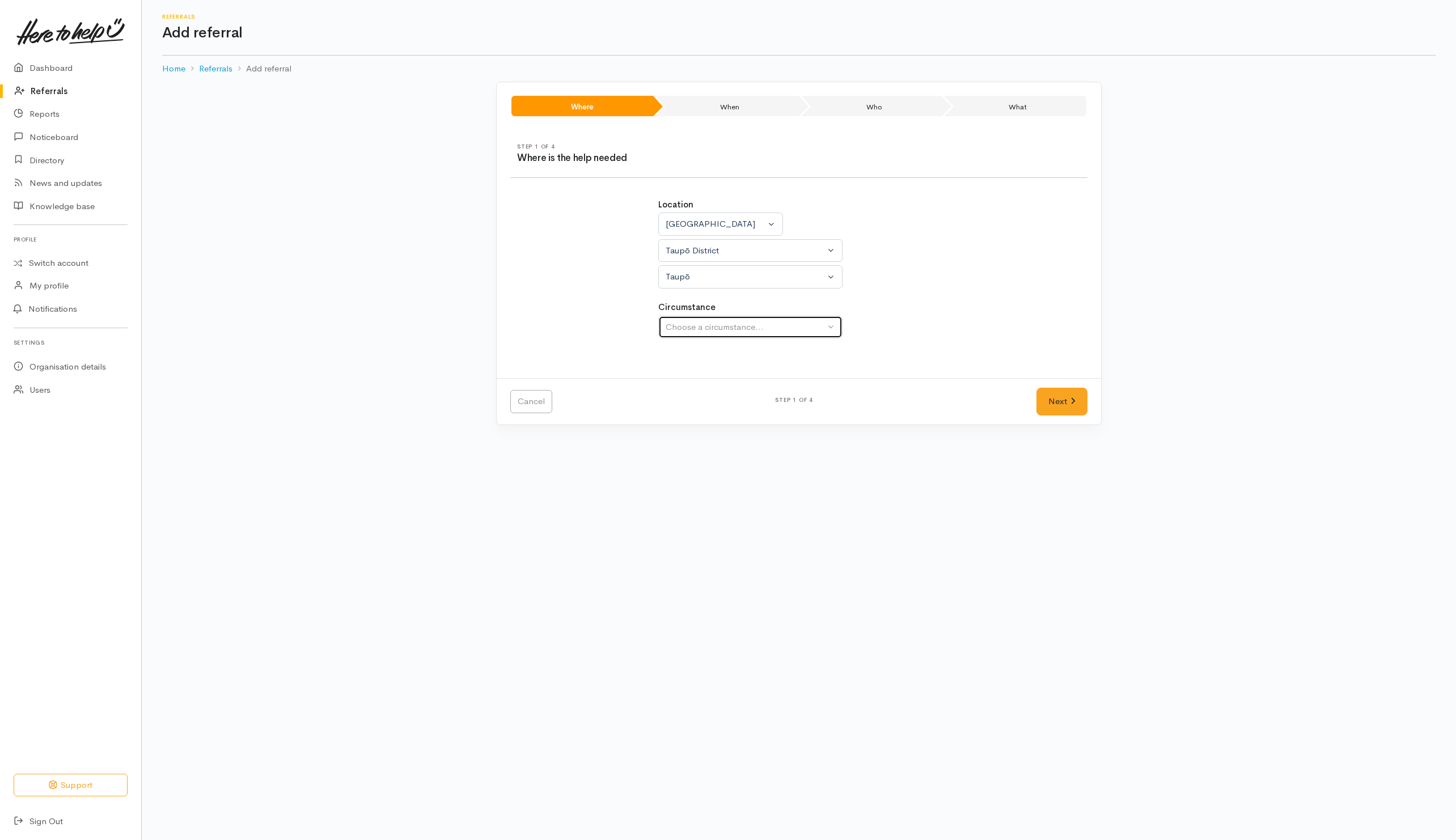
click at [757, 326] on div "Choose a circumstance..." at bounding box center [745, 327] width 159 height 13
drag, startPoint x: 696, startPoint y: 384, endPoint x: 790, endPoint y: 400, distance: 95.4
click at [709, 386] on span "Community" at bounding box center [693, 381] width 43 height 13
select select "2"
click at [1046, 400] on link "Next" at bounding box center [1062, 401] width 51 height 27
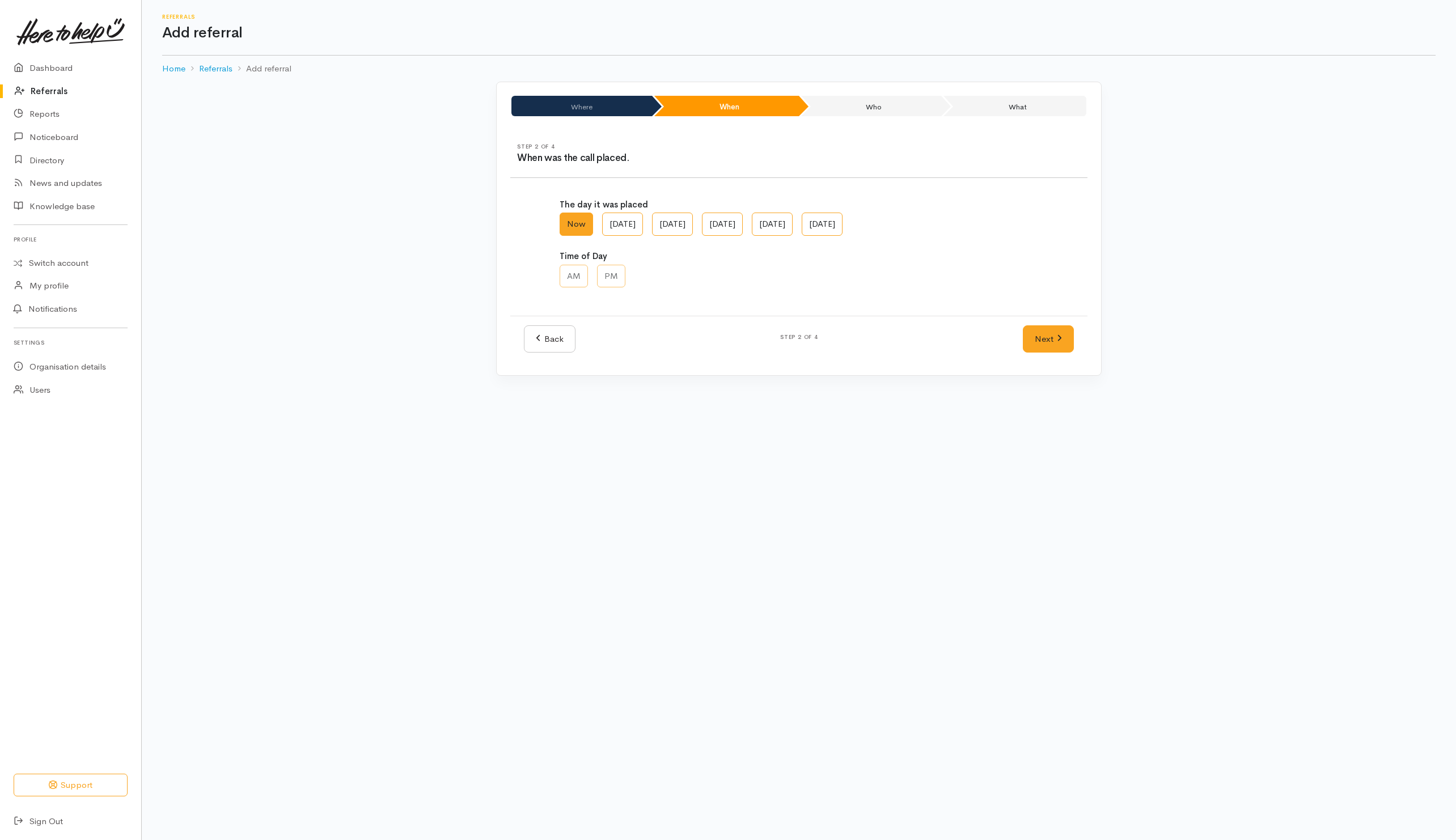
click at [1035, 360] on div "Back Step 2 of 4 Next" at bounding box center [799, 339] width 577 height 47
click at [1037, 341] on link "Next" at bounding box center [1048, 339] width 51 height 27
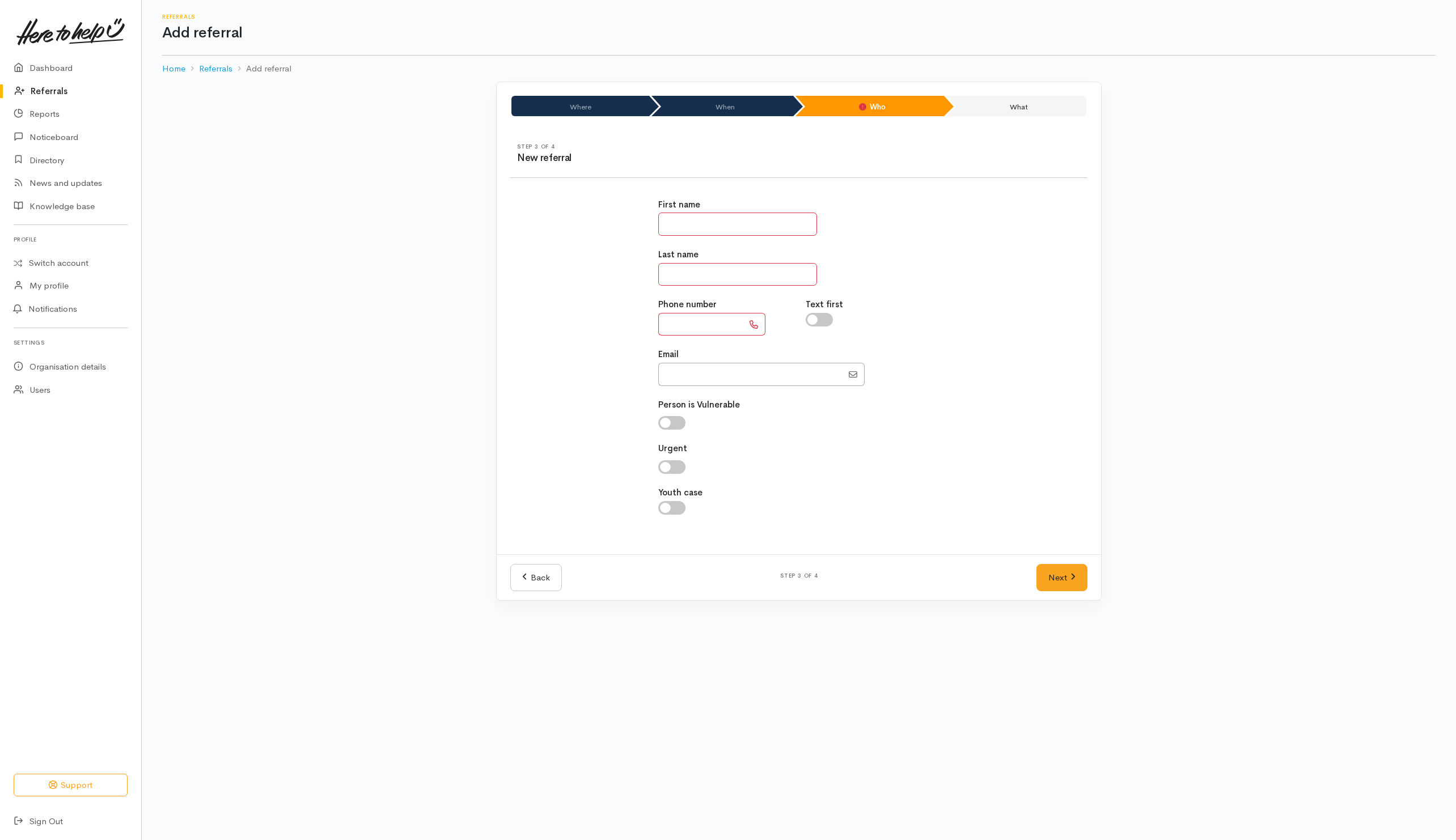
click at [699, 332] on input "text" at bounding box center [701, 324] width 85 height 23
type input "***"
click at [729, 215] on input "text" at bounding box center [738, 224] width 158 height 23
type input "******"
type input "*******"
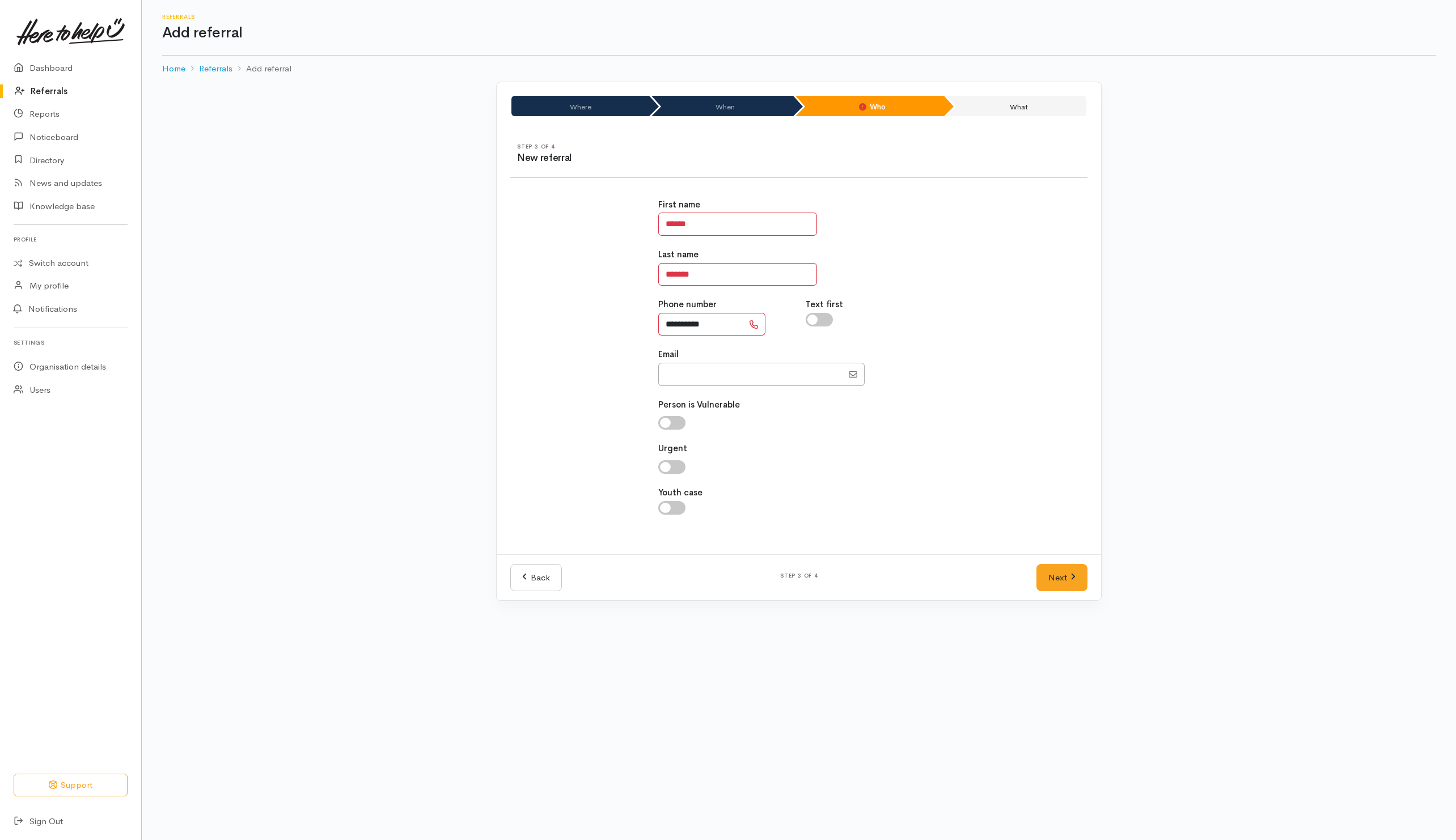
type input "**********"
click at [824, 321] on input "checkbox" at bounding box center [819, 319] width 27 height 14
checkbox input "true"
click at [1046, 581] on link "Next" at bounding box center [1062, 578] width 51 height 27
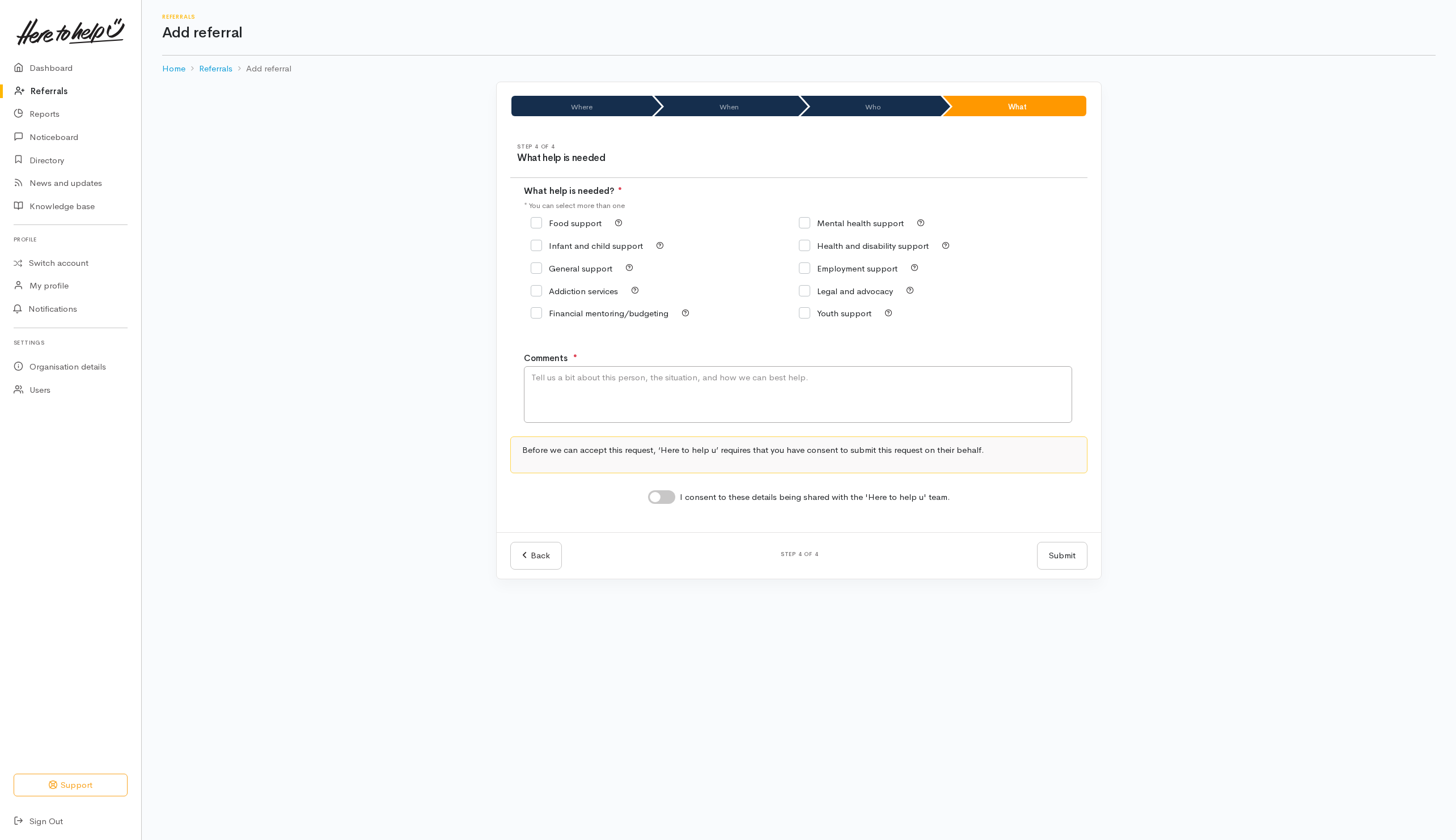
click at [573, 226] on input "Food support" at bounding box center [566, 223] width 71 height 9
checkbox input "true"
drag, startPoint x: 591, startPoint y: 397, endPoint x: 612, endPoint y: 356, distance: 46.1
click at [591, 397] on textarea "Comments" at bounding box center [797, 394] width 549 height 57
type textarea "Need kai"
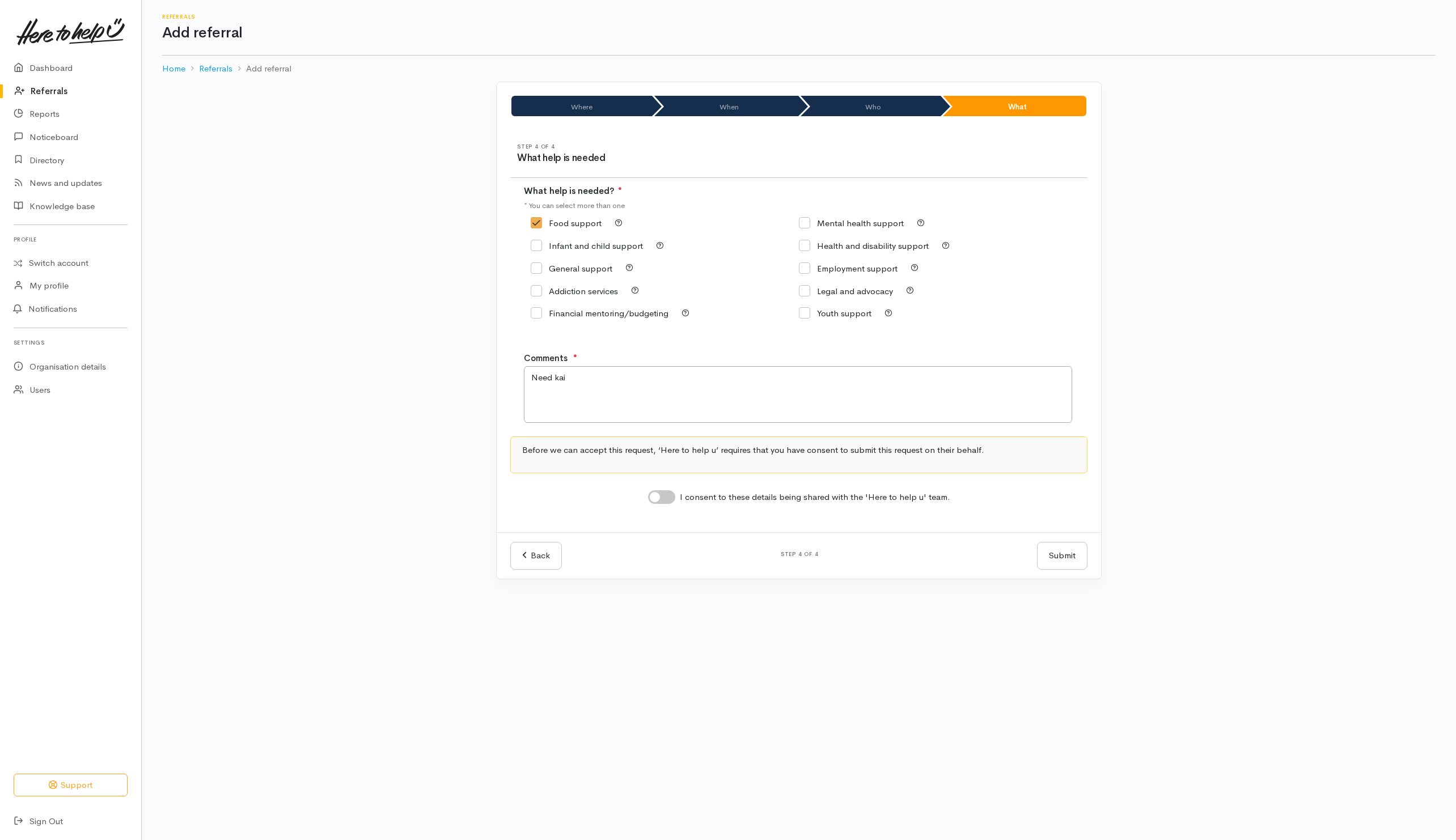
click at [674, 495] on input "I consent to these details being shared with the 'Here to help u' team." at bounding box center [662, 497] width 27 height 14
checkbox input "true"
click at [1062, 564] on button "Submit" at bounding box center [1063, 556] width 50 height 27
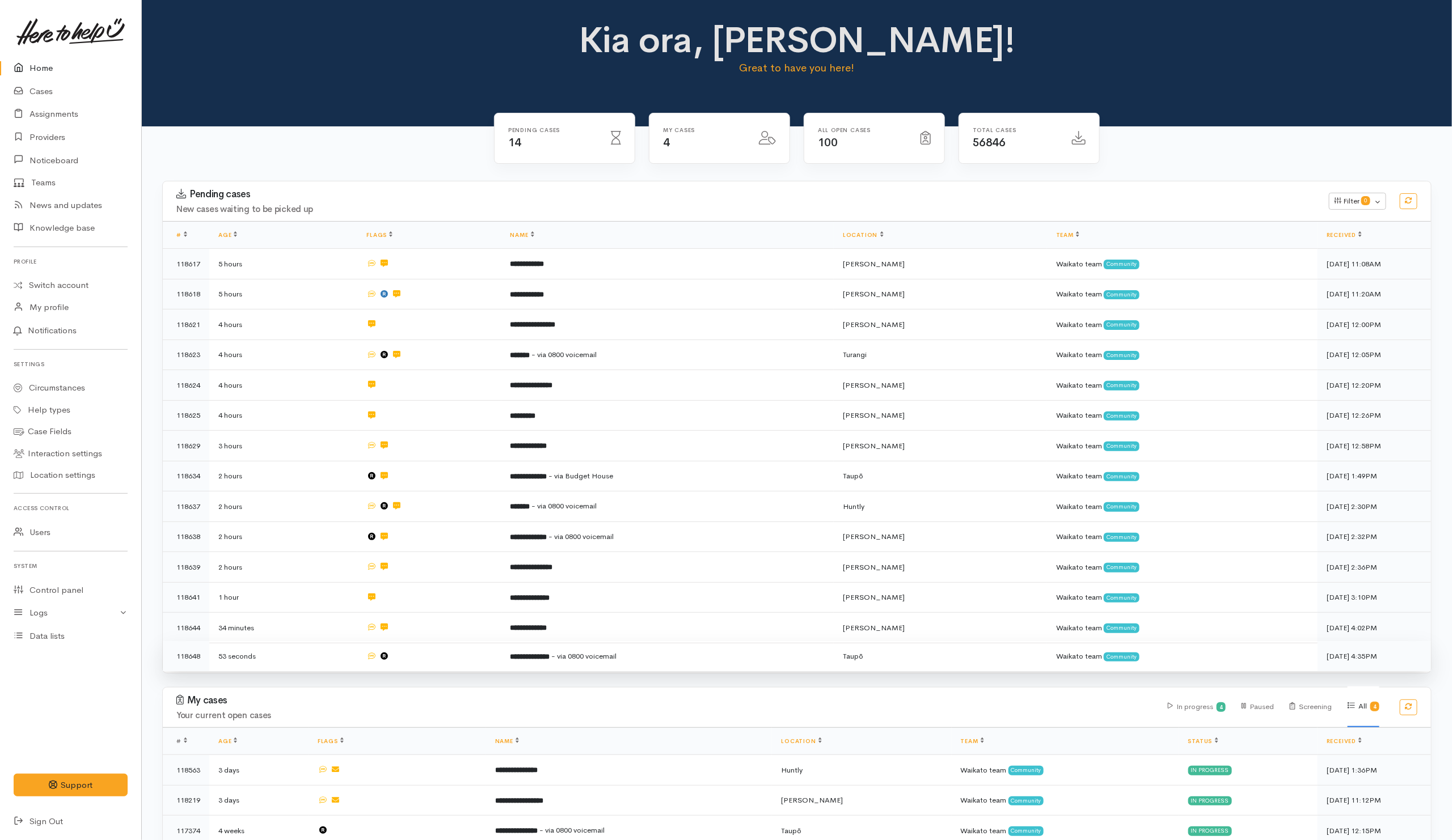
click at [444, 655] on td at bounding box center [429, 656] width 144 height 30
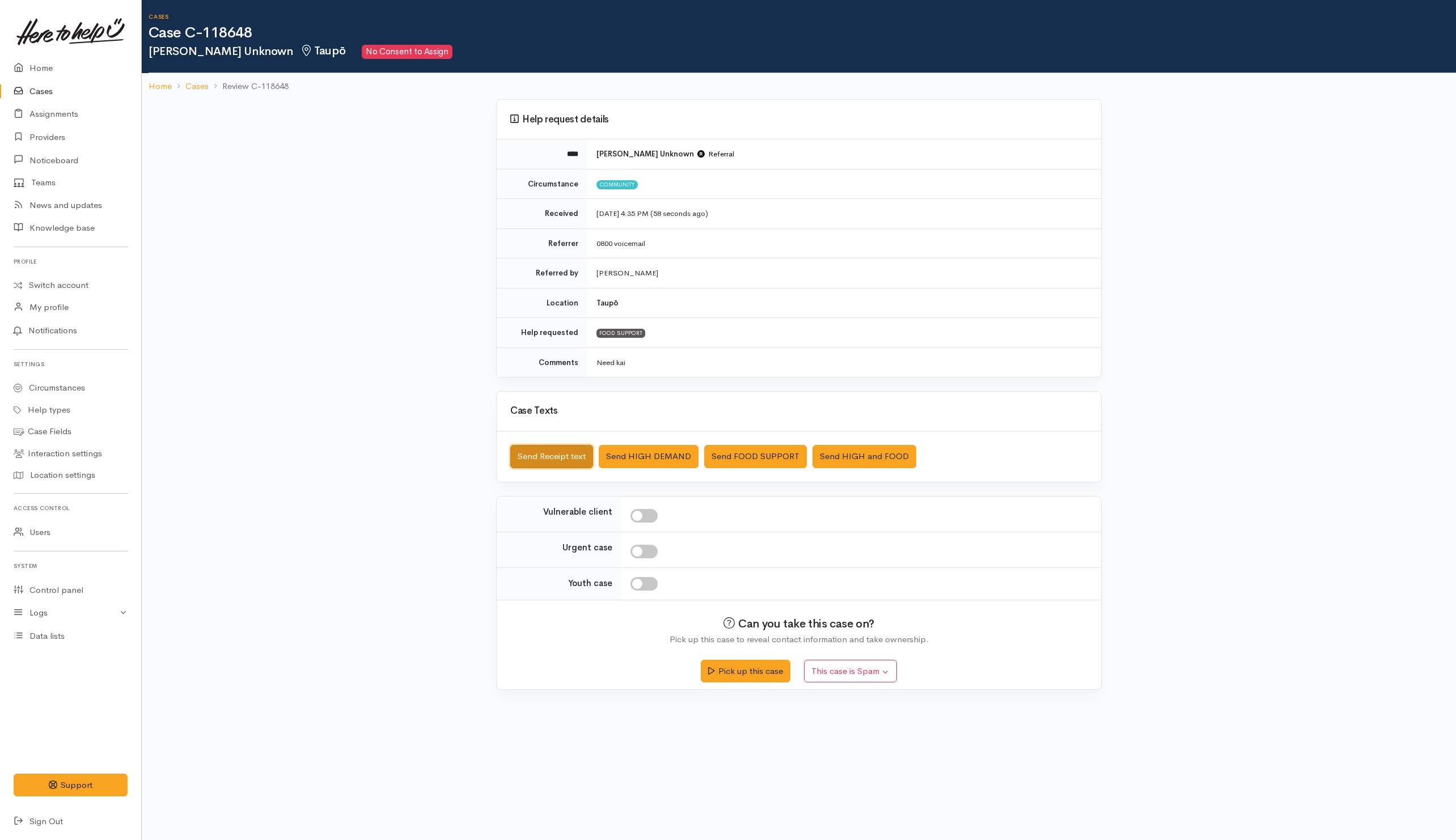
click at [564, 461] on button "Send Receipt text" at bounding box center [552, 456] width 82 height 23
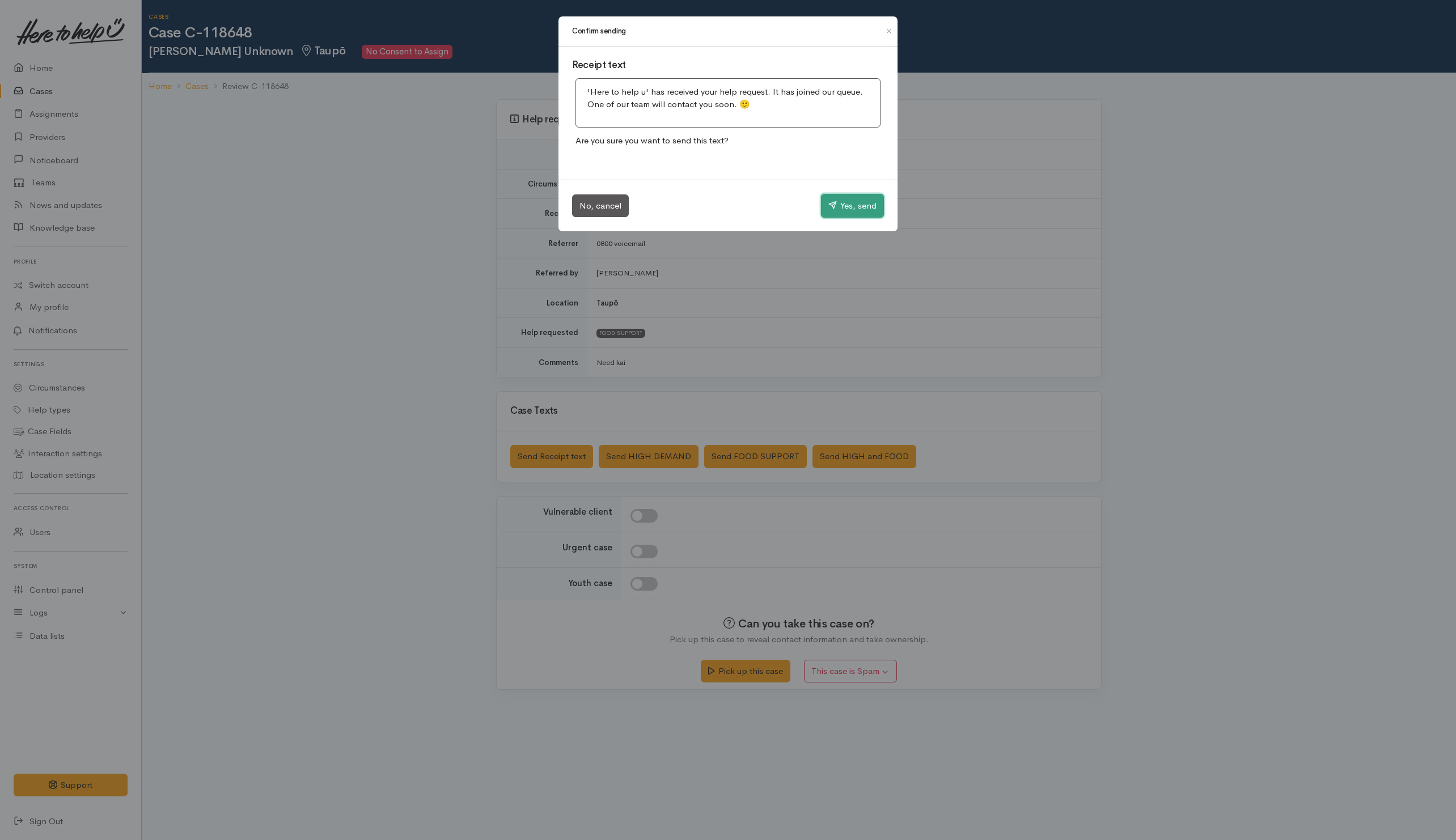
click at [841, 203] on button "Yes, send" at bounding box center [852, 205] width 63 height 23
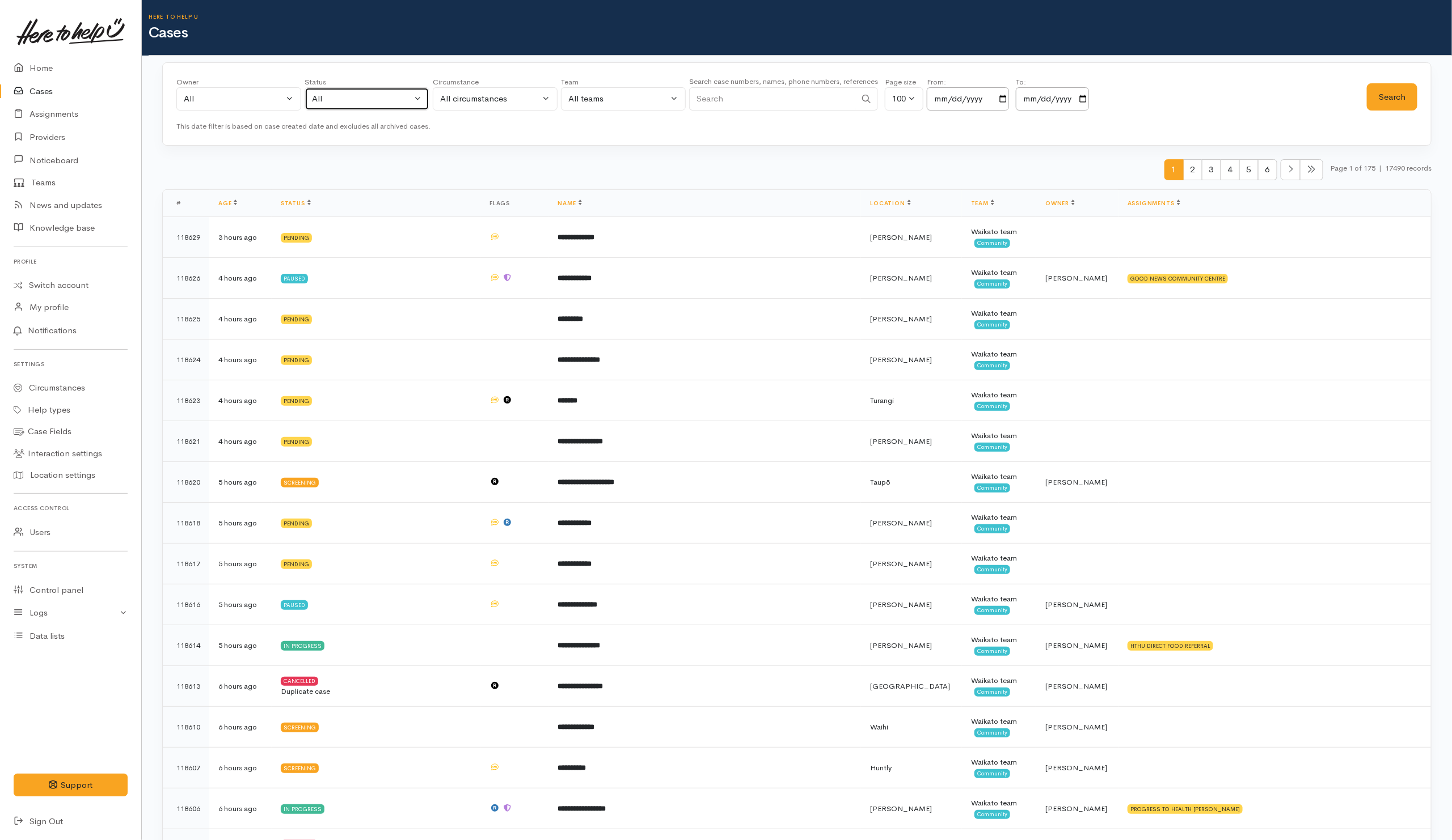
click at [352, 92] on button "All" at bounding box center [367, 99] width 124 height 23
click at [342, 174] on span "All current cases" at bounding box center [356, 173] width 64 height 13
select select "Unresolved"
click at [1374, 99] on button "Search" at bounding box center [1391, 97] width 50 height 27
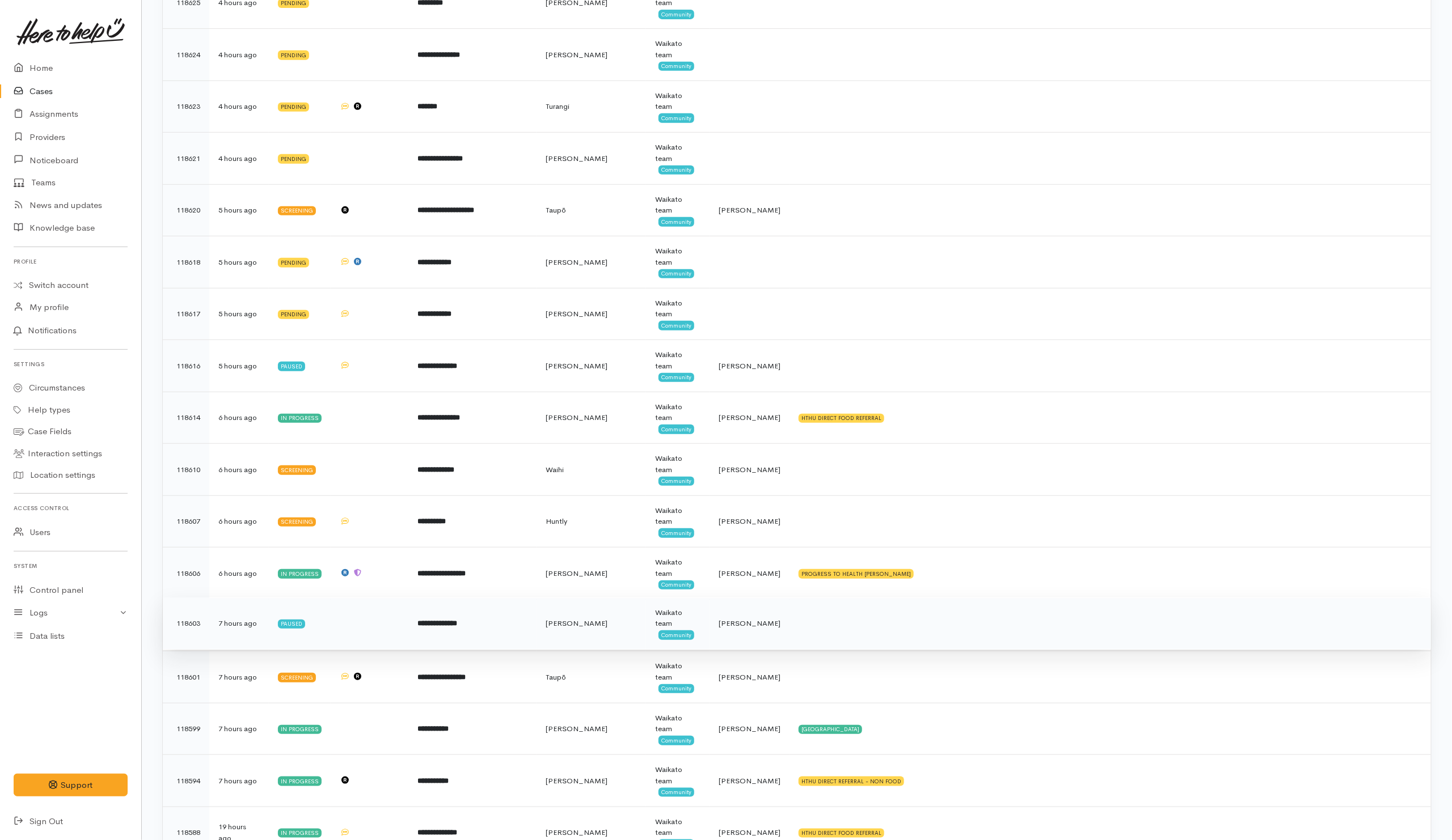
scroll to position [340, 0]
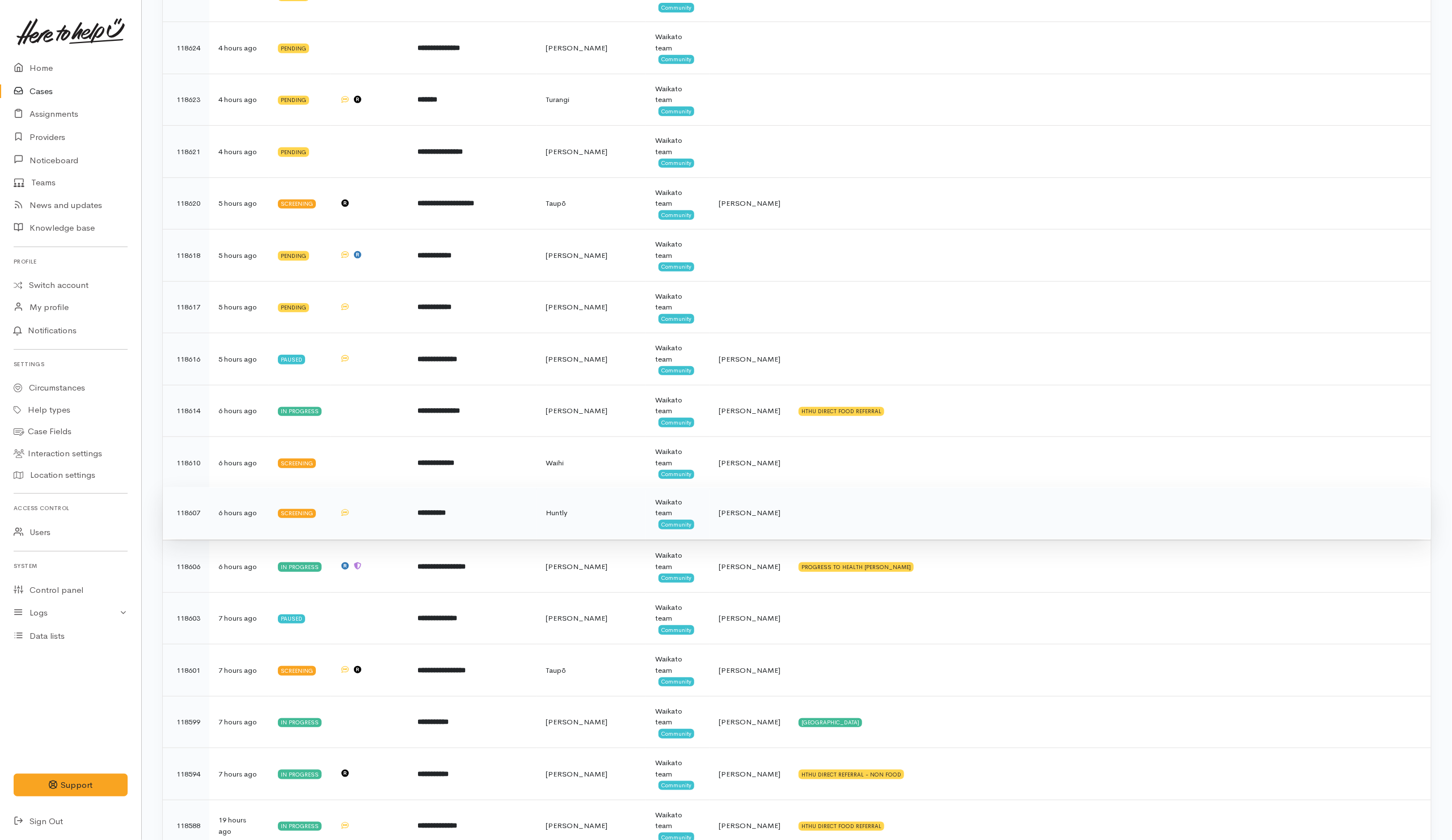
click at [839, 514] on td at bounding box center [1110, 513] width 642 height 52
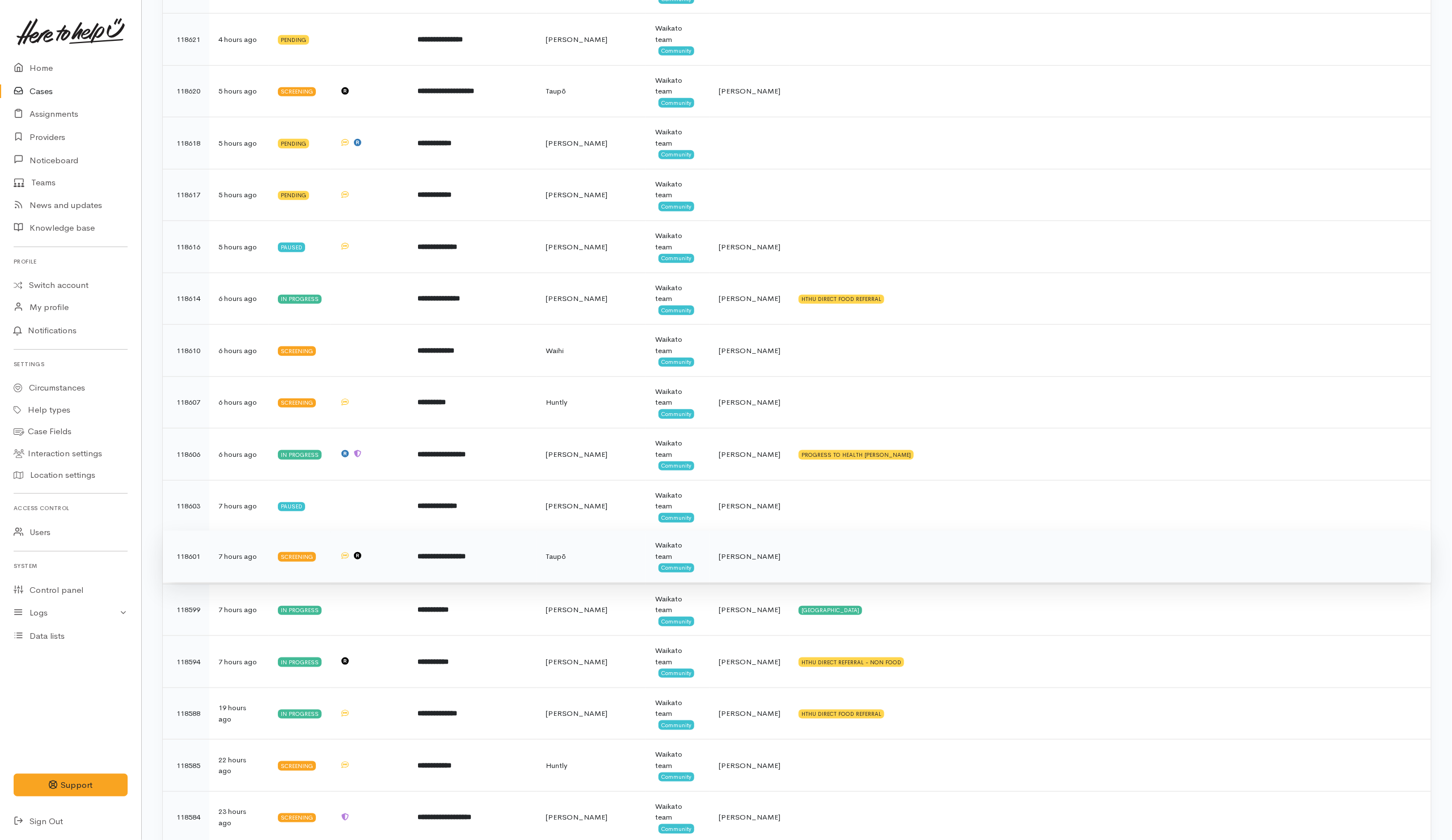
scroll to position [680, 0]
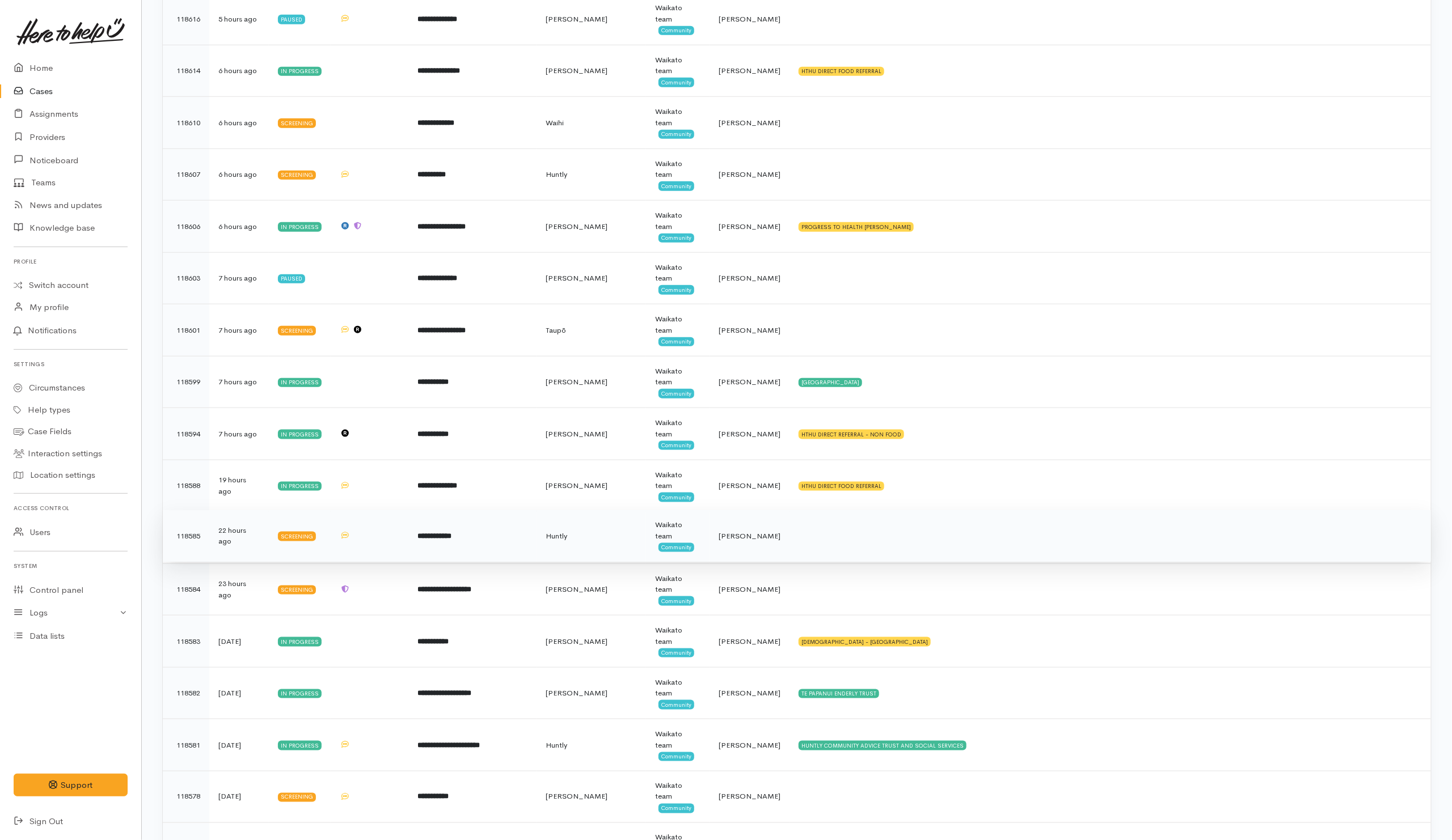
click at [835, 552] on td at bounding box center [1110, 536] width 642 height 52
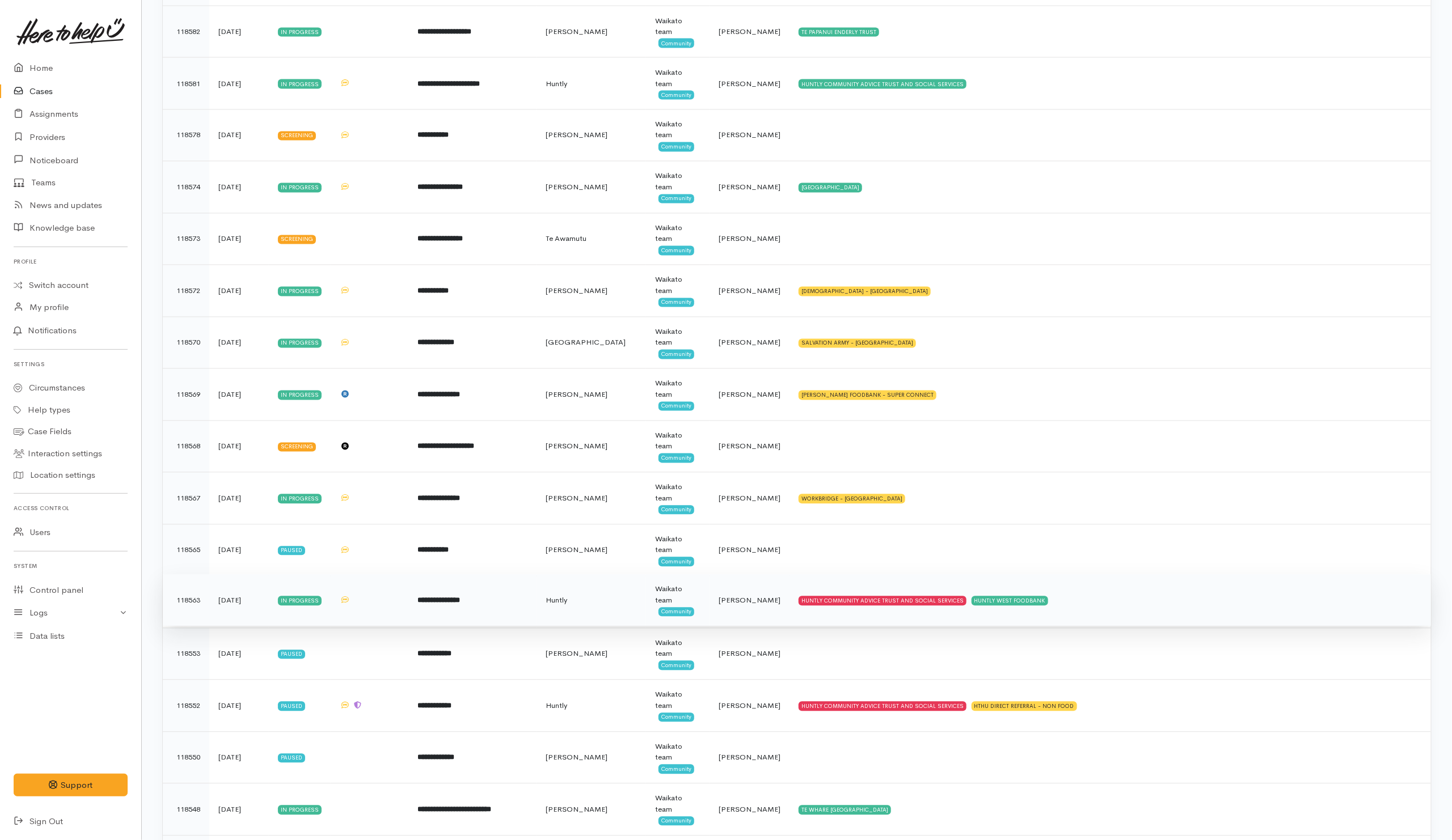
scroll to position [1360, 0]
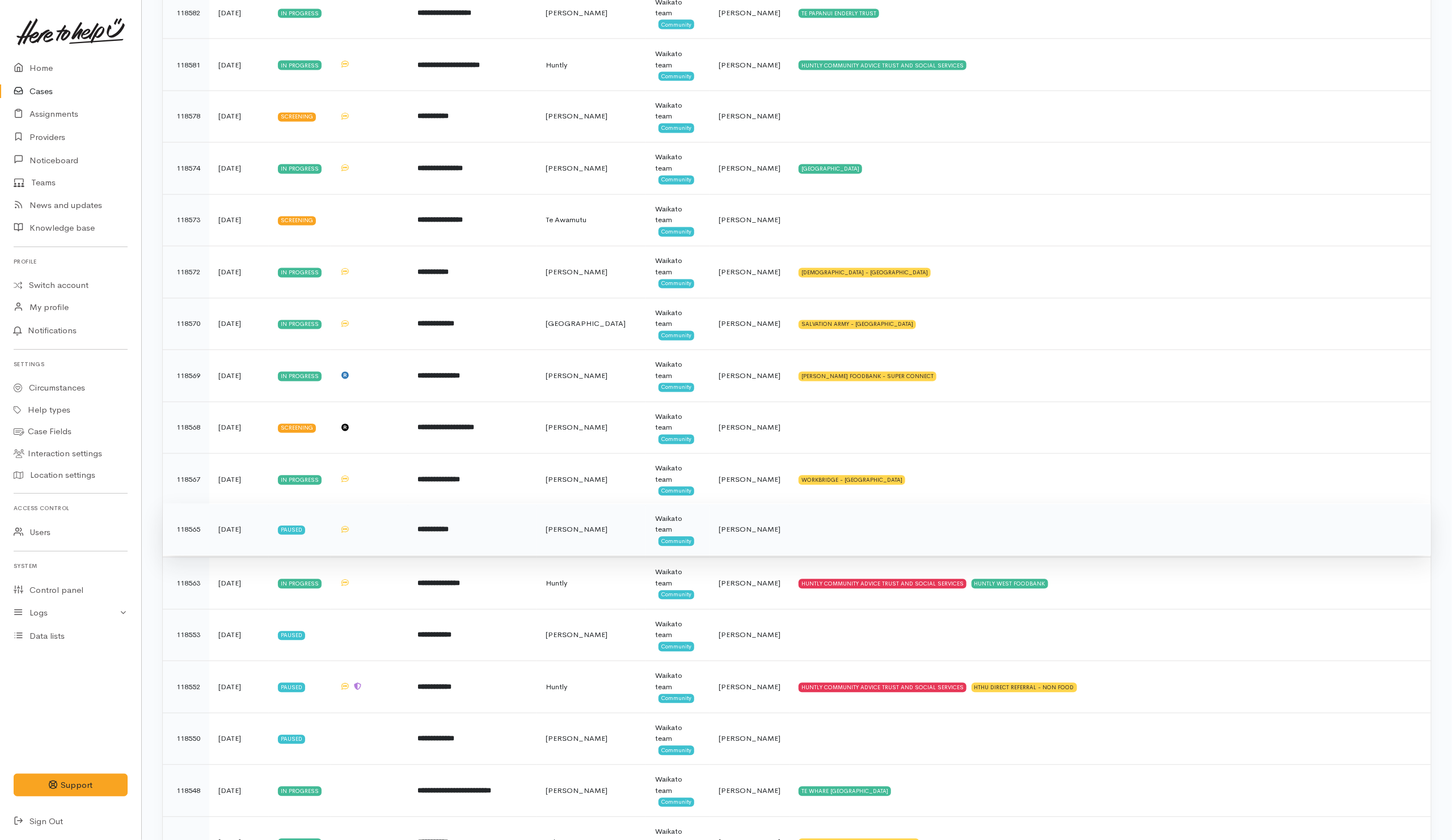
click at [856, 554] on td at bounding box center [1110, 530] width 642 height 52
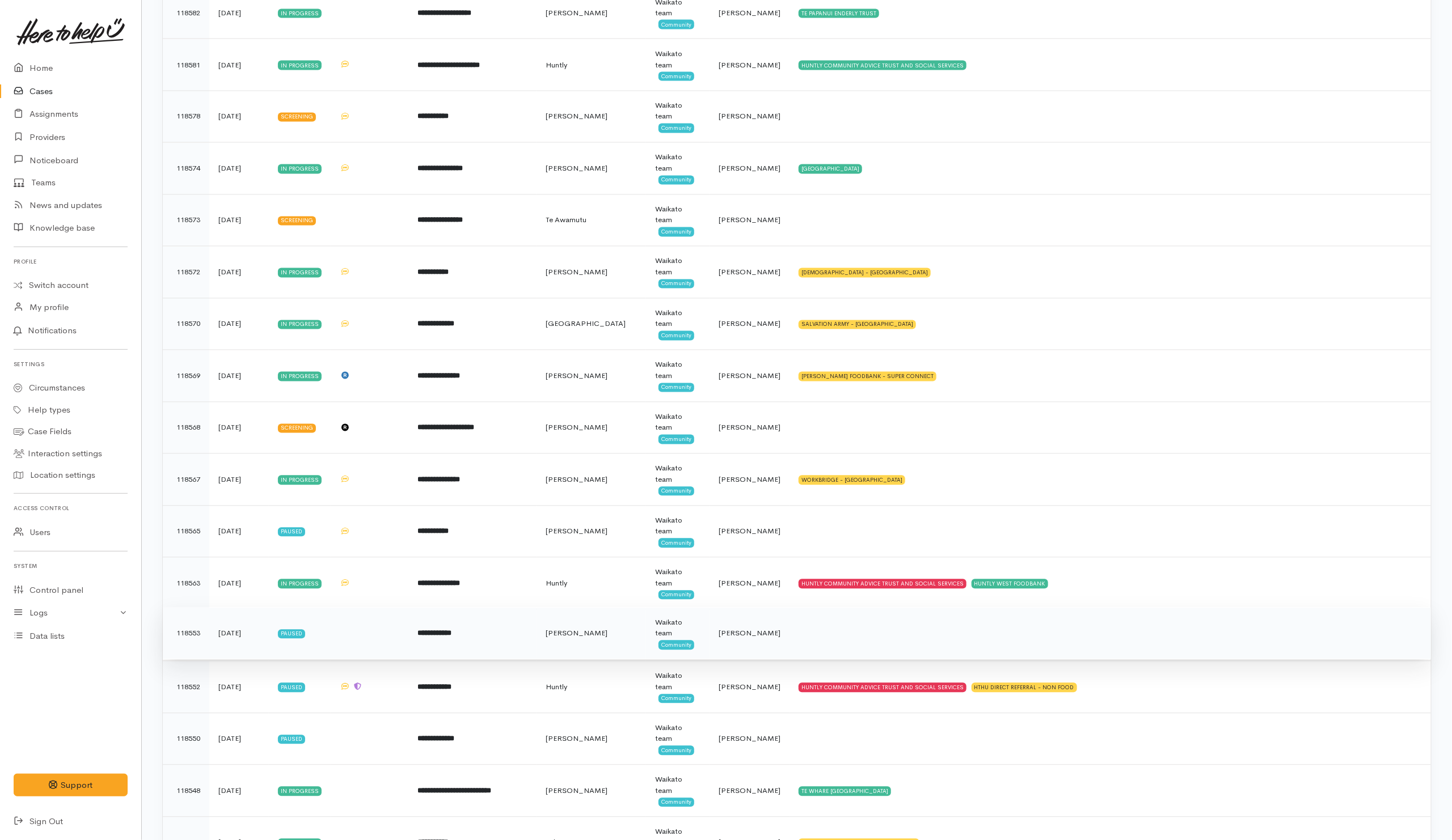
click at [854, 655] on td at bounding box center [1110, 633] width 642 height 52
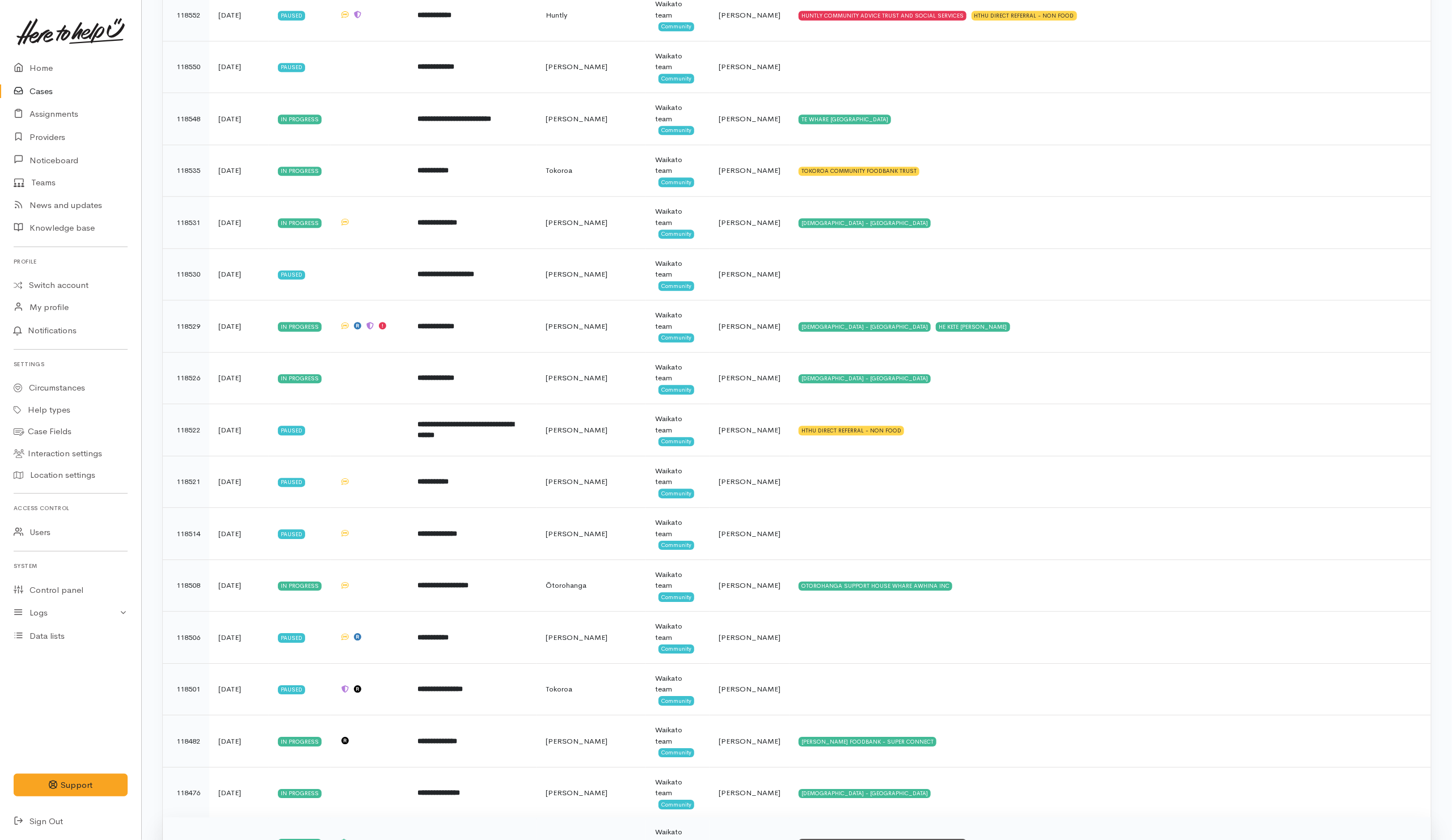
scroll to position [2211, 0]
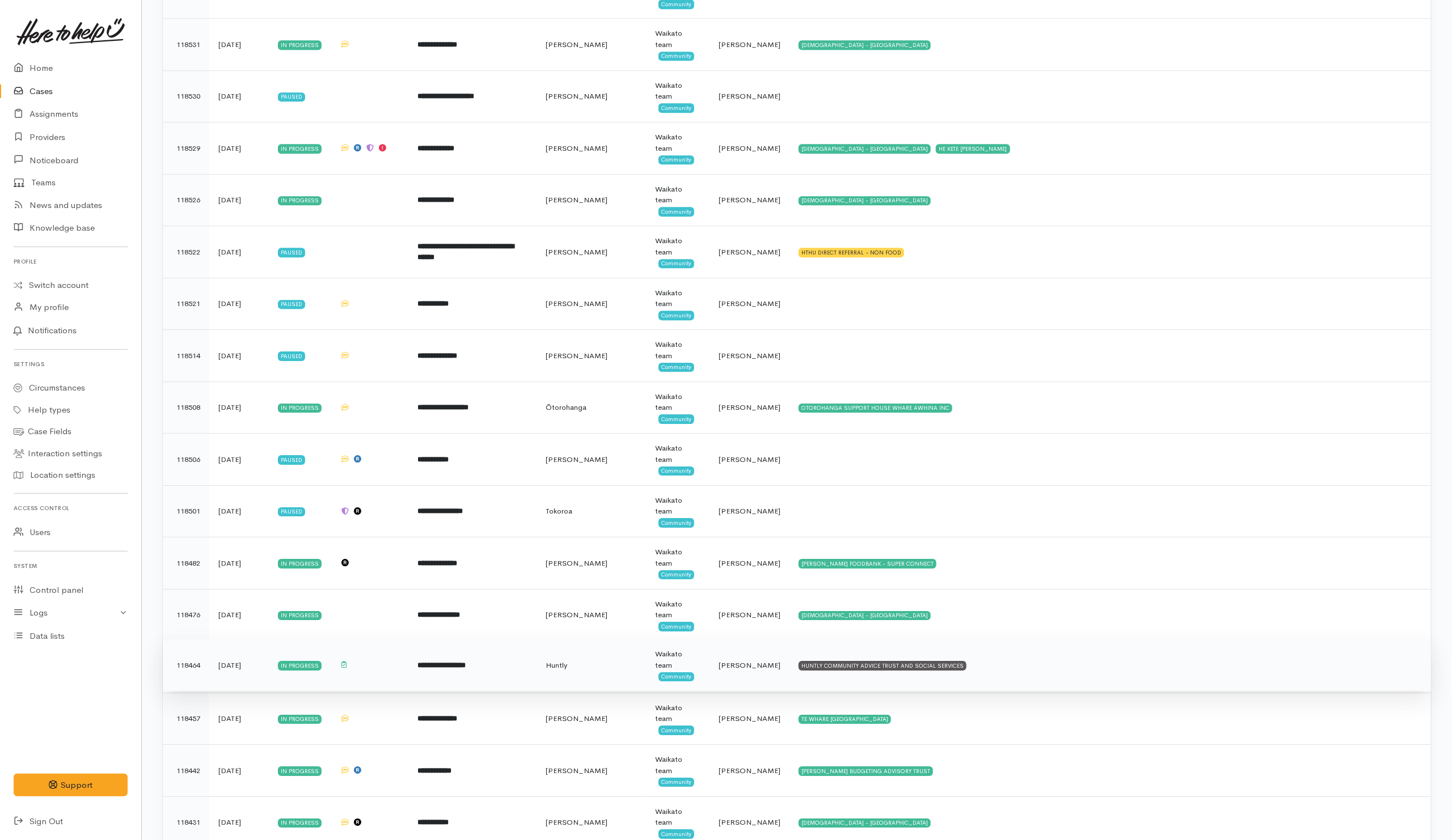
click at [1066, 686] on td "HUNTLY COMMUNITY ADVICE TRUST AND SOCIAL SERVICES" at bounding box center [1110, 666] width 642 height 52
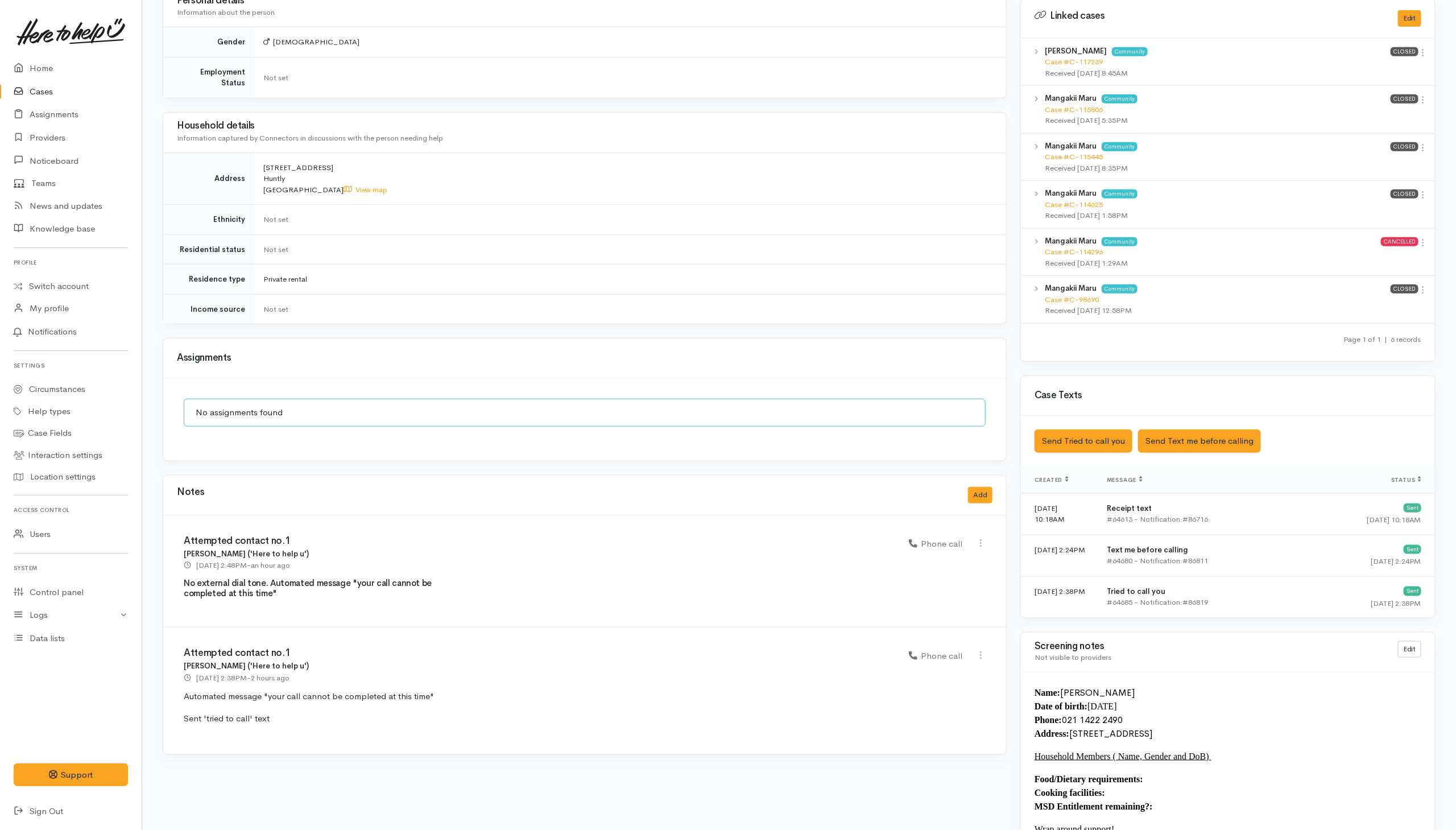
scroll to position [681, 0]
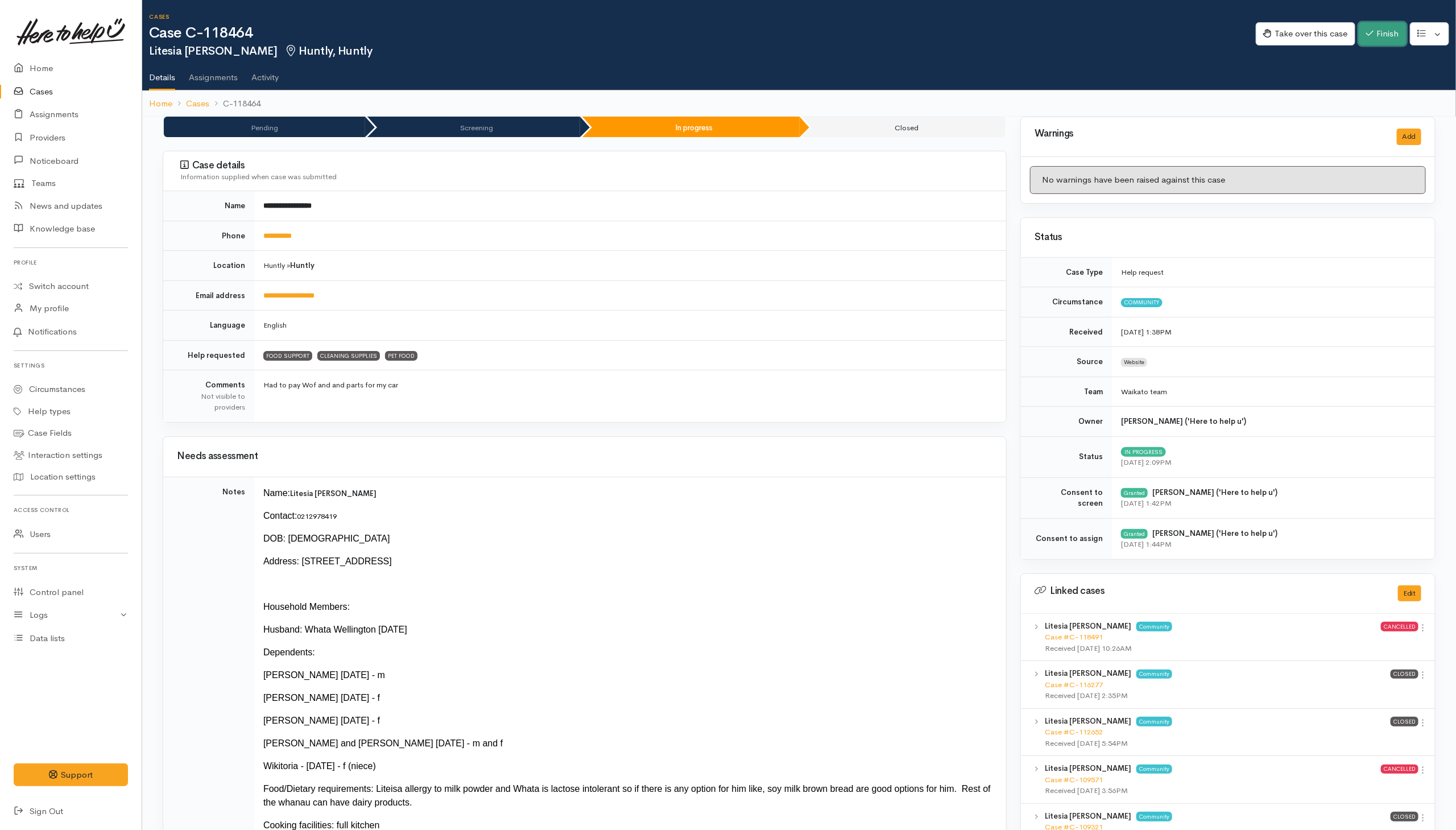
click at [1377, 39] on button "Finish" at bounding box center [1382, 33] width 48 height 24
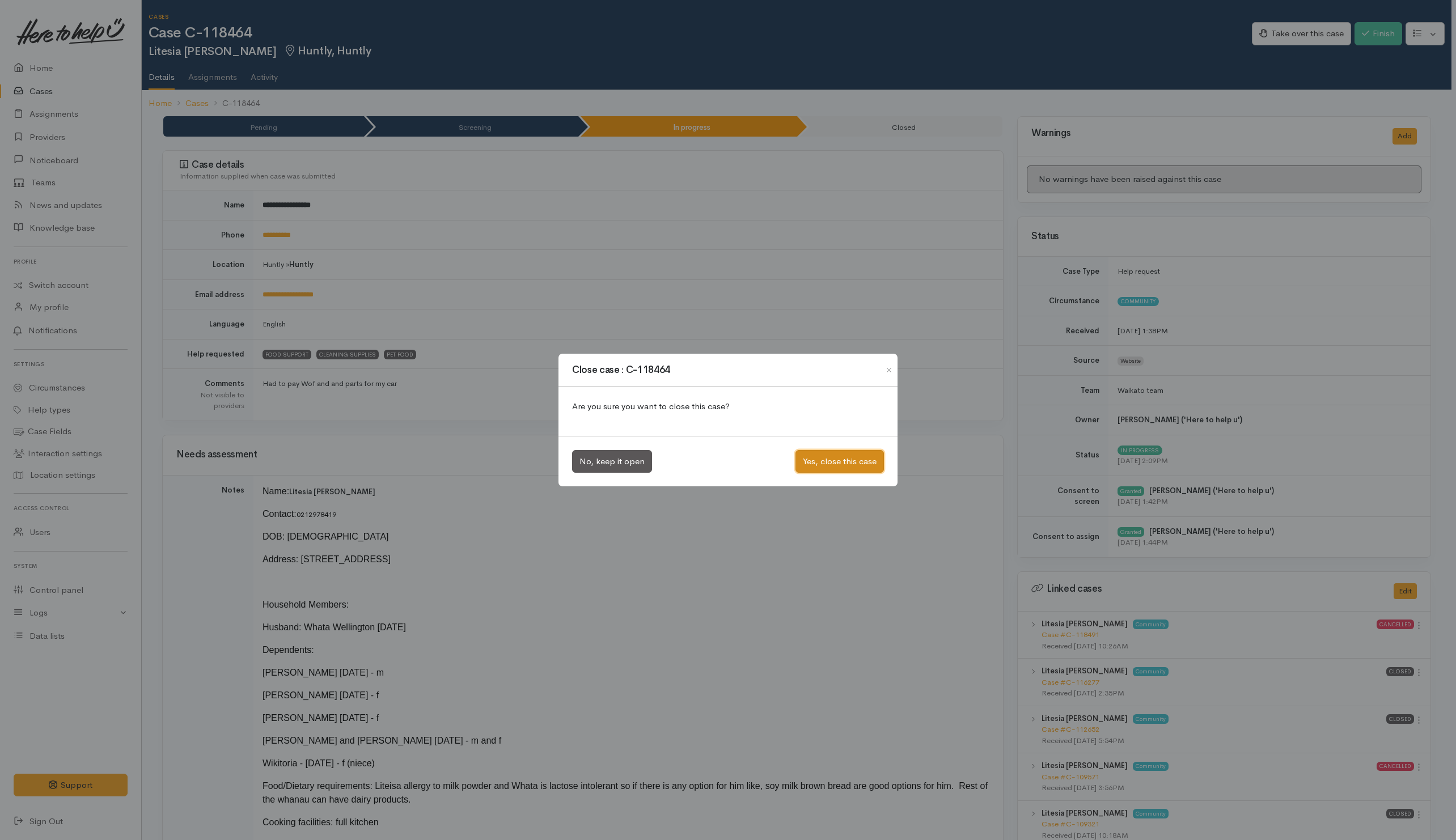
click at [830, 463] on button "Yes, close this case" at bounding box center [840, 461] width 88 height 23
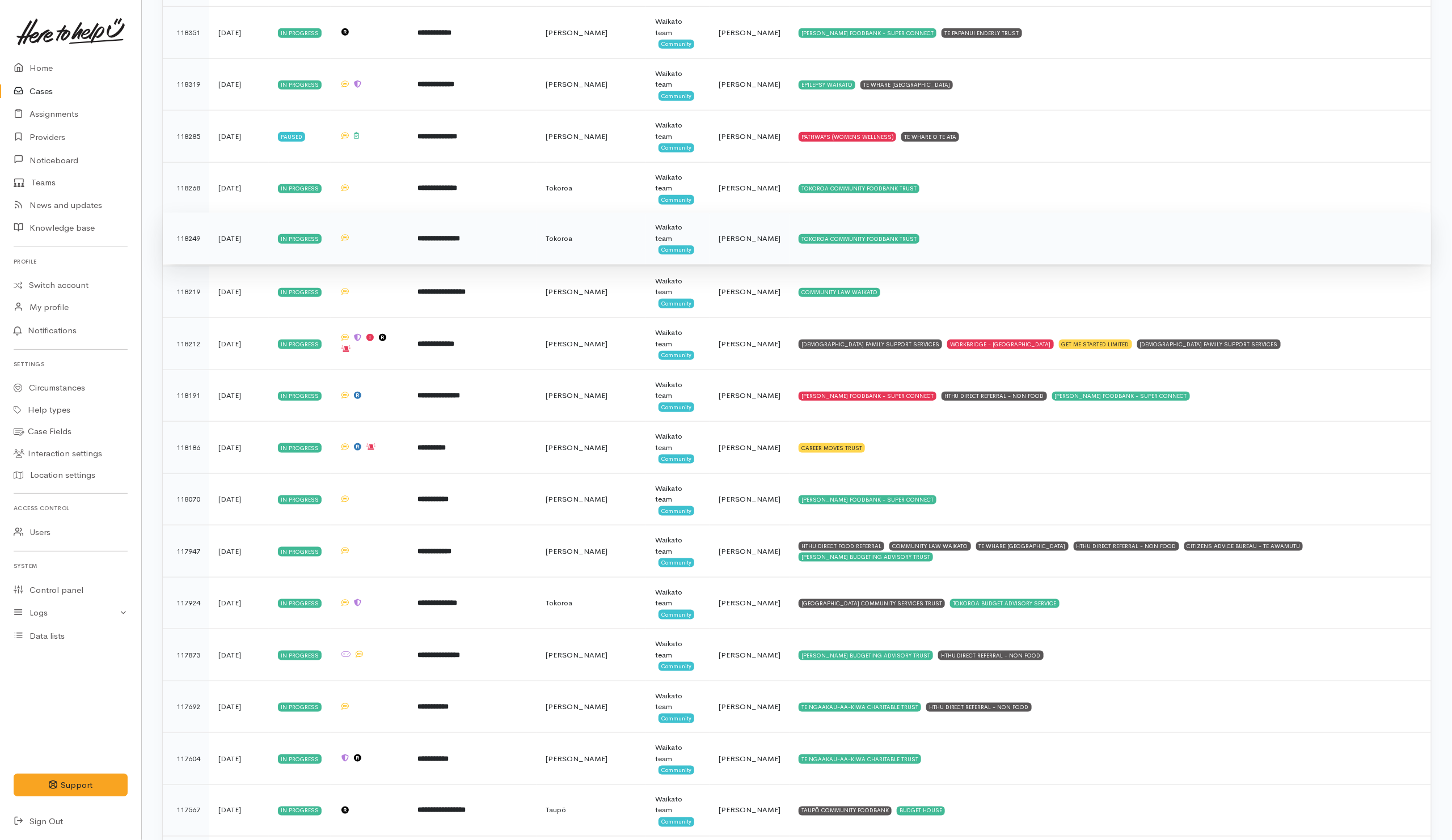
scroll to position [3231, 0]
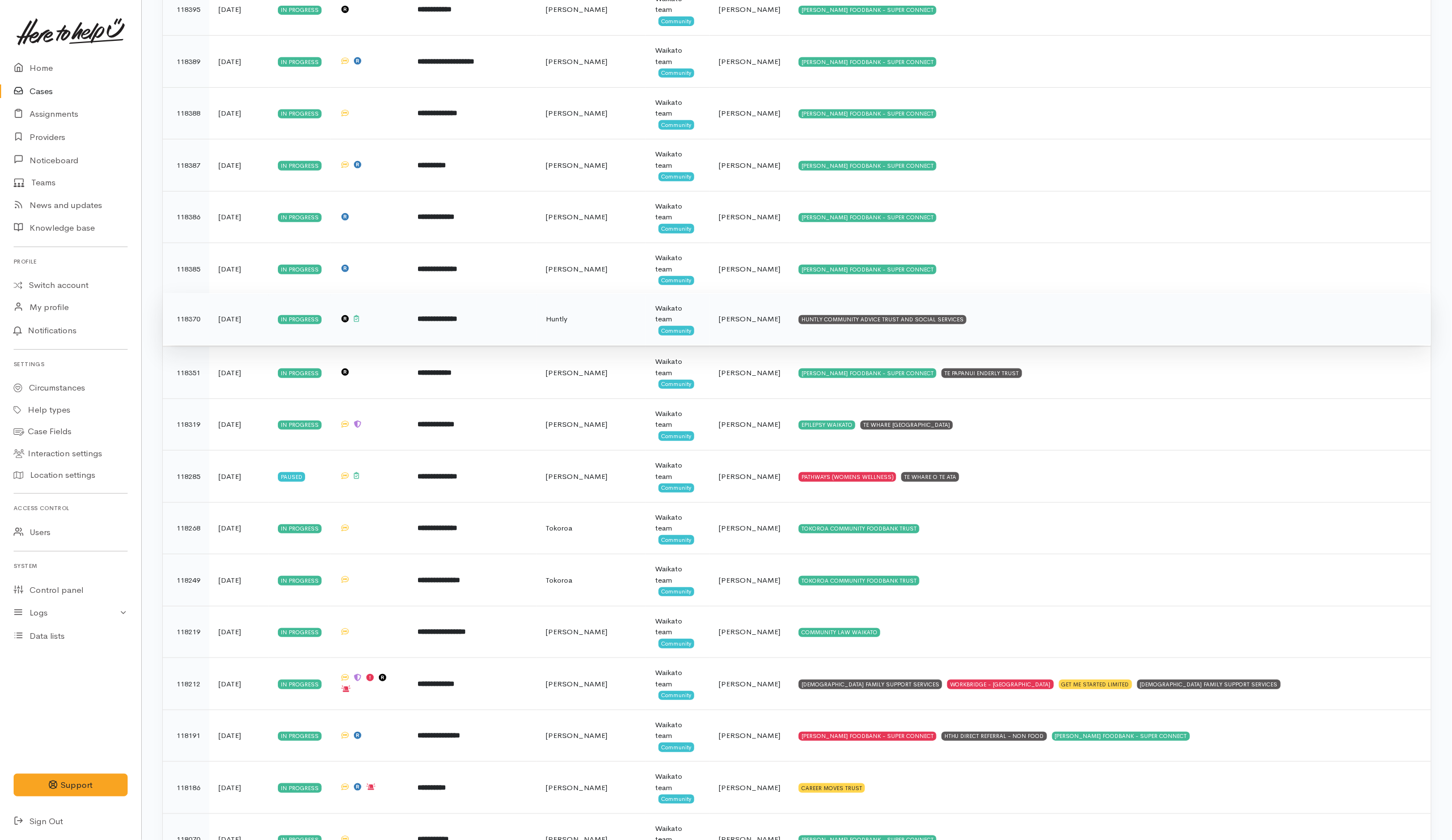
click at [1079, 345] on td "HUNTLY COMMUNITY ADVICE TRUST AND SOCIAL SERVICES" at bounding box center [1110, 319] width 642 height 52
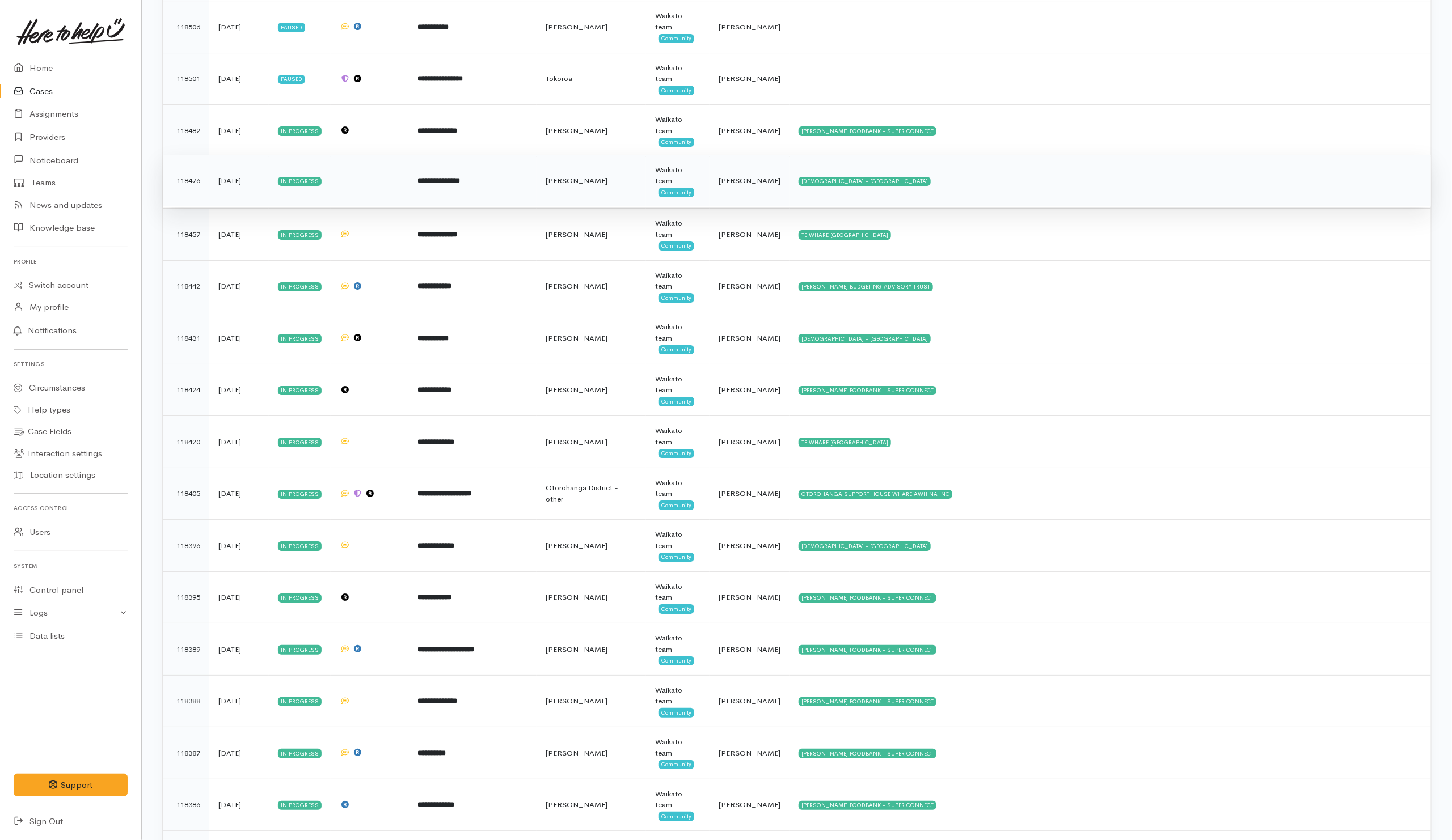
scroll to position [2497, 0]
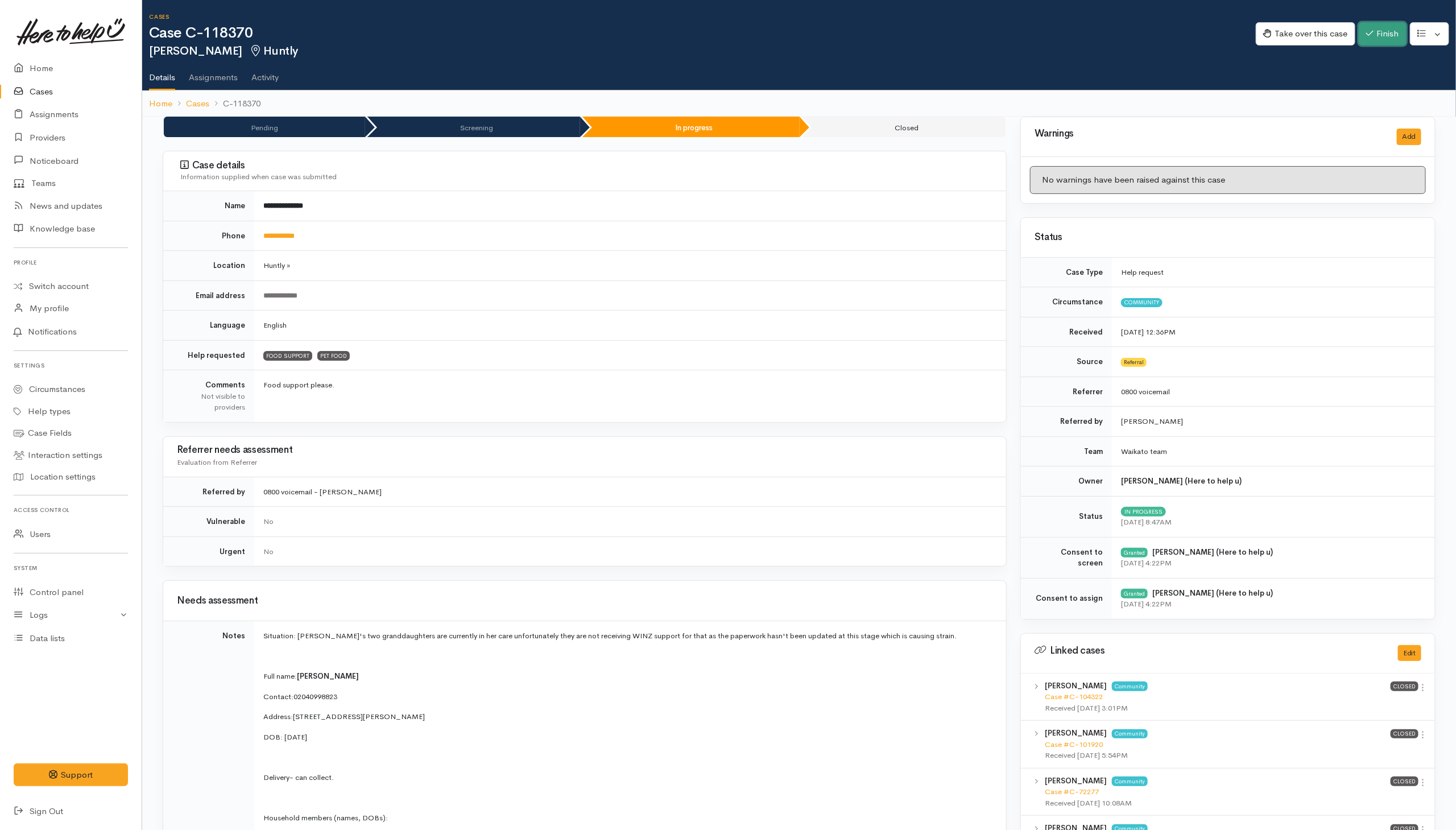
click at [968, 38] on button "Finish" at bounding box center [1382, 33] width 48 height 24
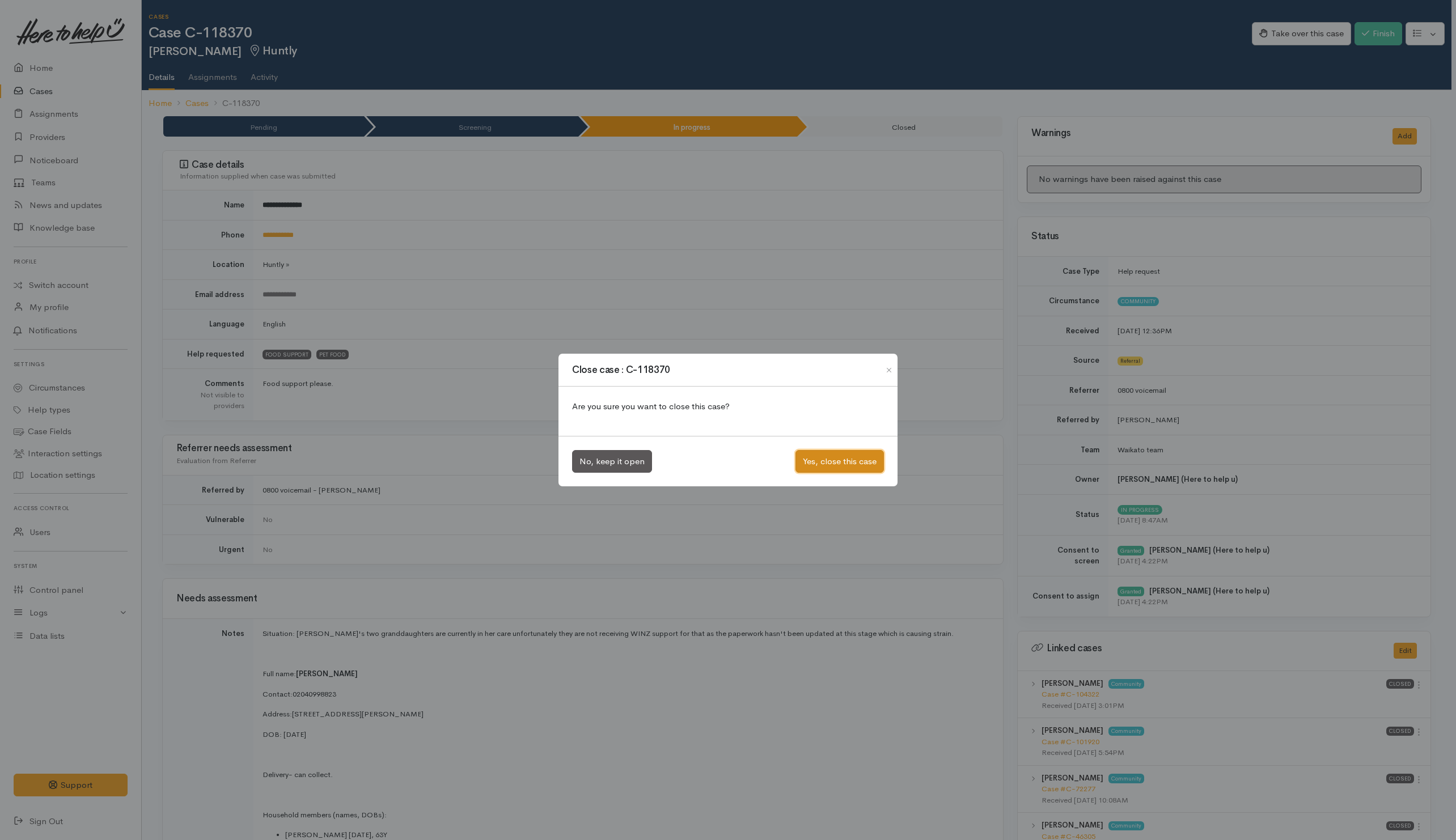
click at [828, 463] on button "Yes, close this case" at bounding box center [840, 461] width 88 height 23
